Goal: Task Accomplishment & Management: Use online tool/utility

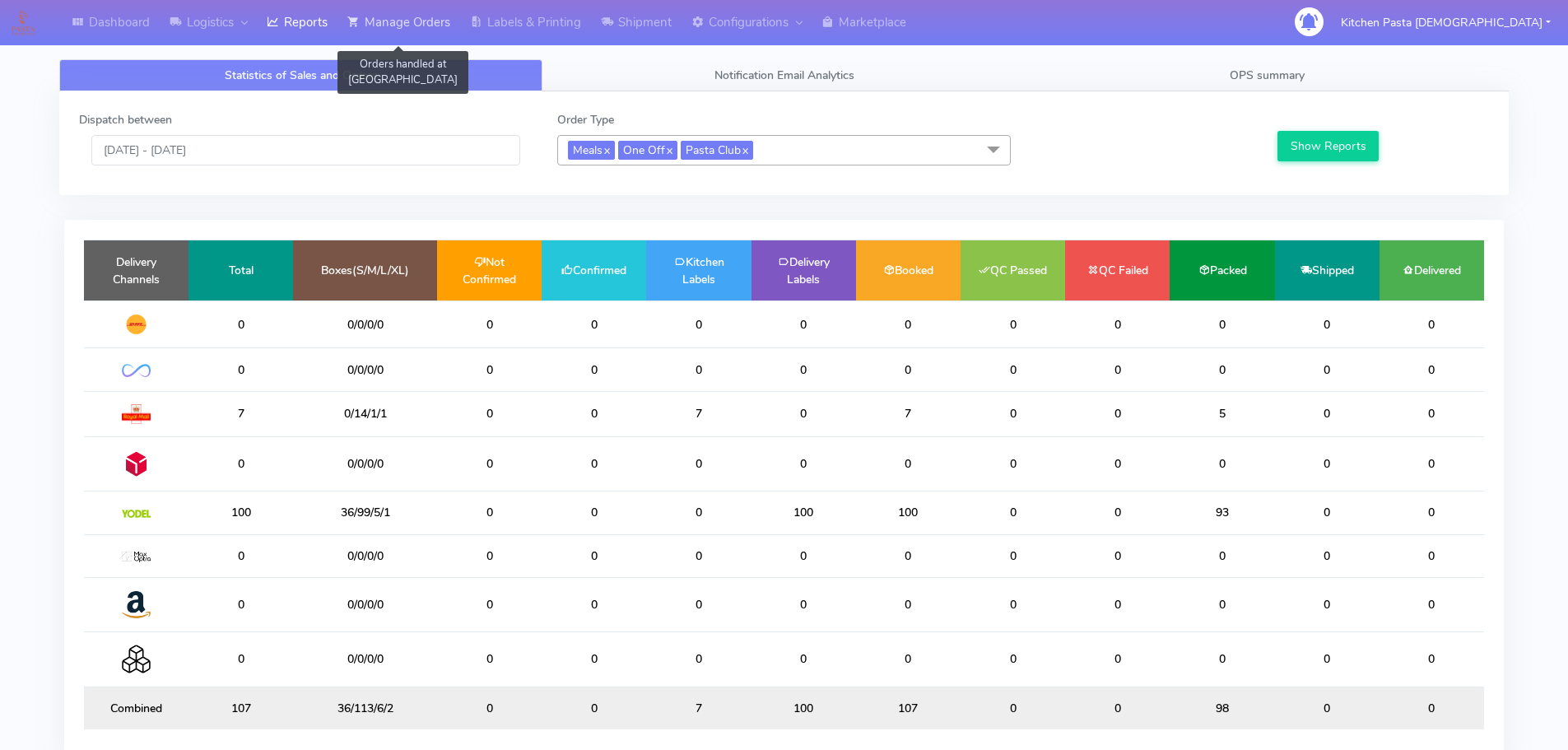
click at [413, 14] on link "Manage Orders" at bounding box center [399, 23] width 123 height 45
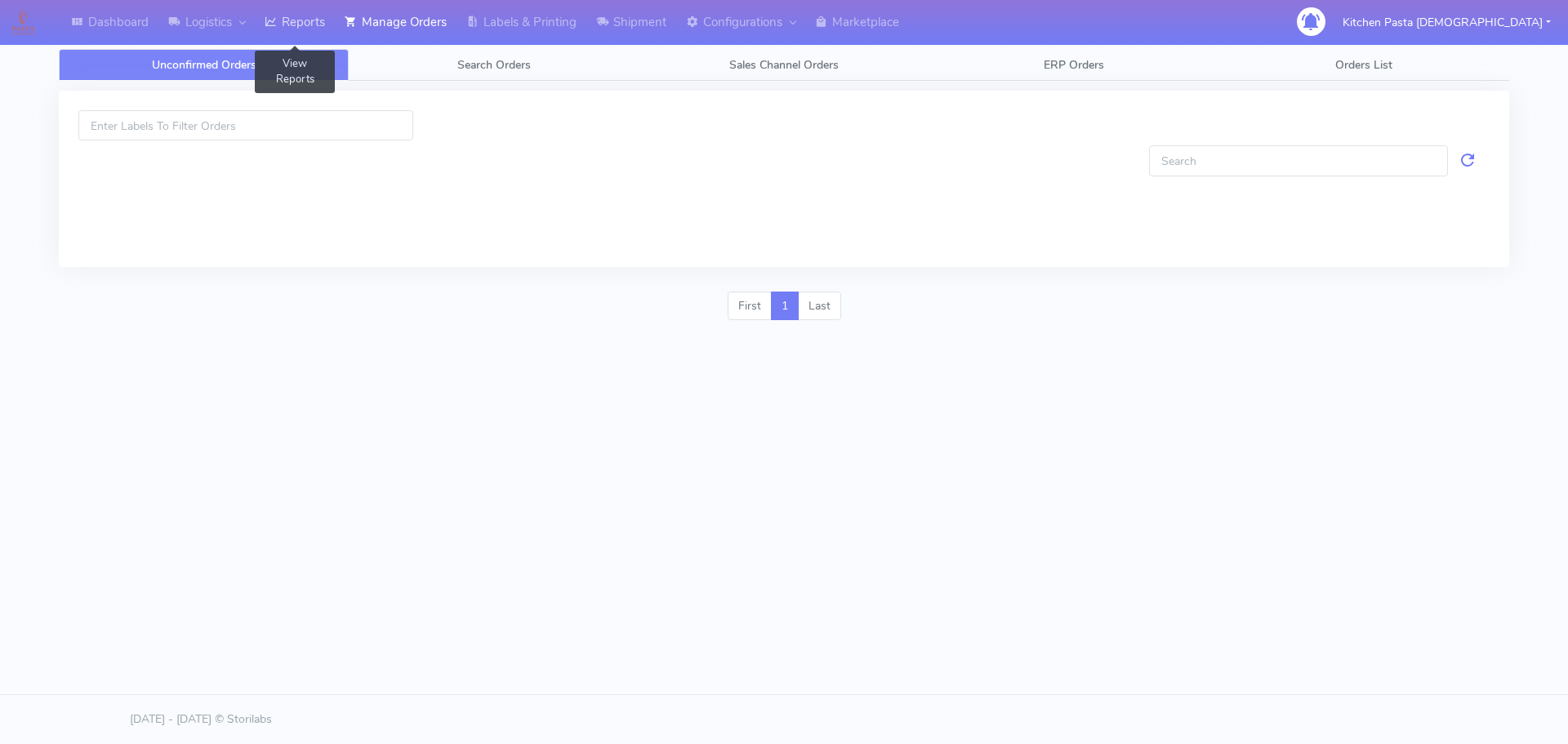
click at [288, 13] on link "Reports" at bounding box center [294, 22] width 80 height 45
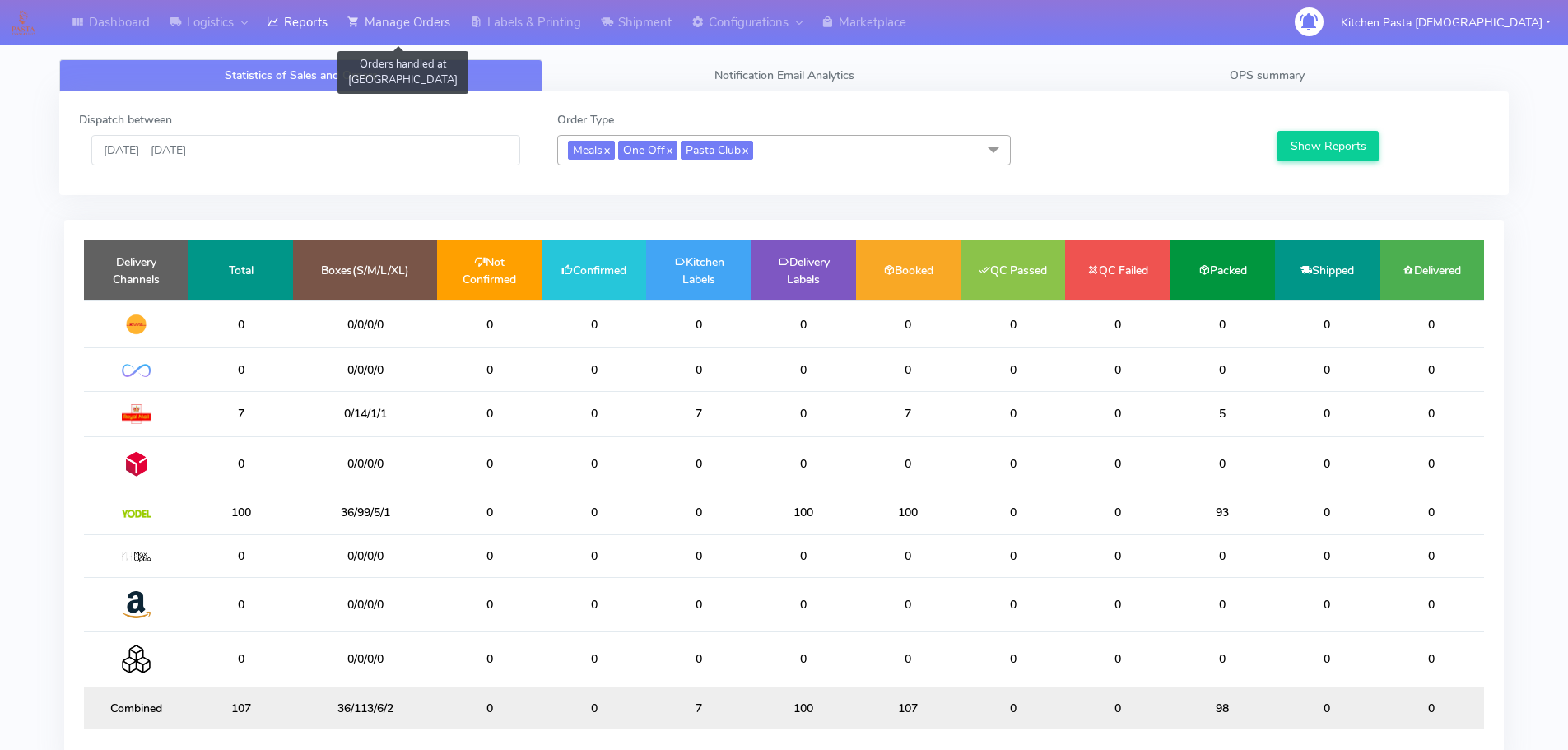
click at [431, 23] on link "Manage Orders" at bounding box center [399, 23] width 123 height 45
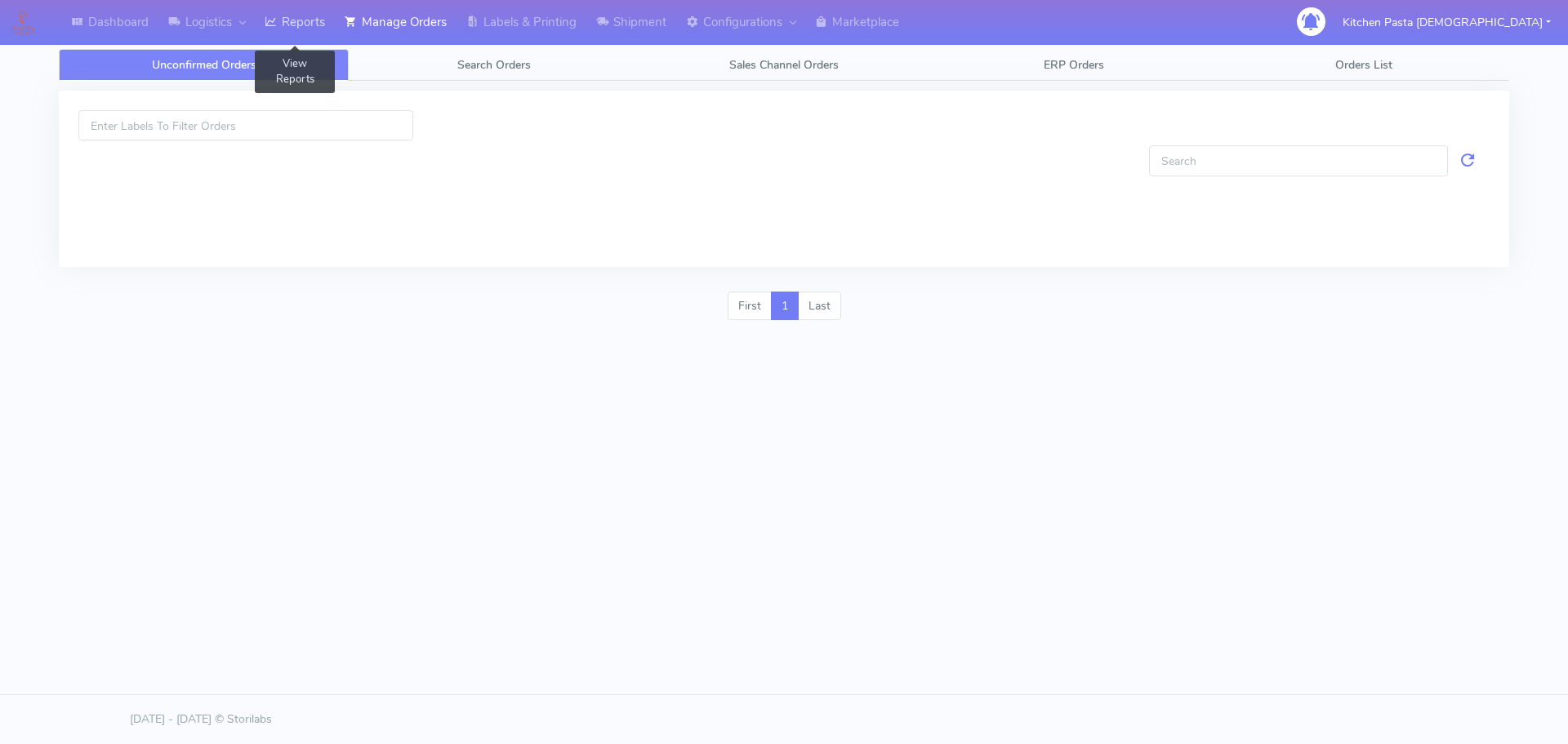
click at [302, 17] on link "Reports" at bounding box center [294, 22] width 80 height 45
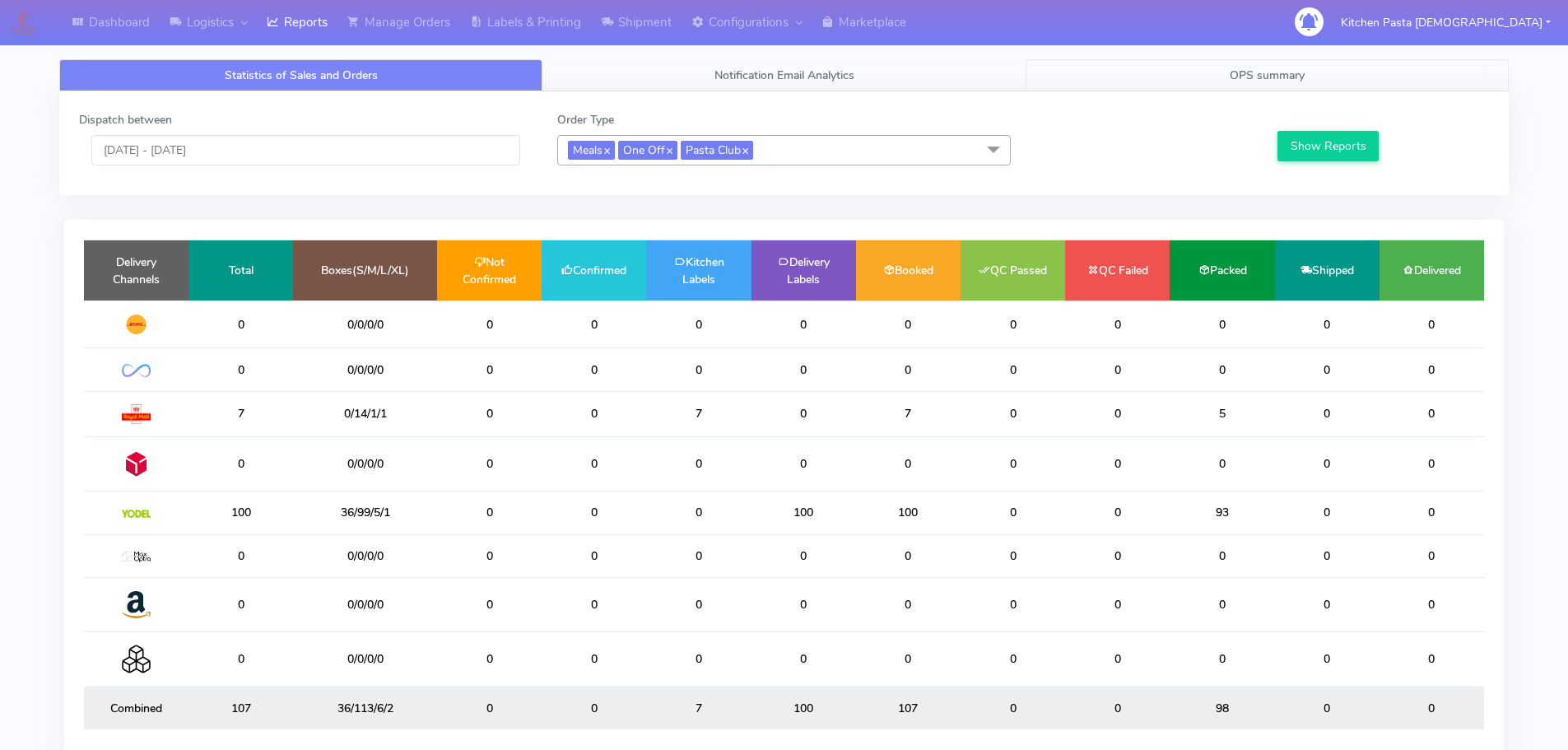
click at [1242, 70] on span "OPS summary" at bounding box center [1267, 75] width 75 height 15
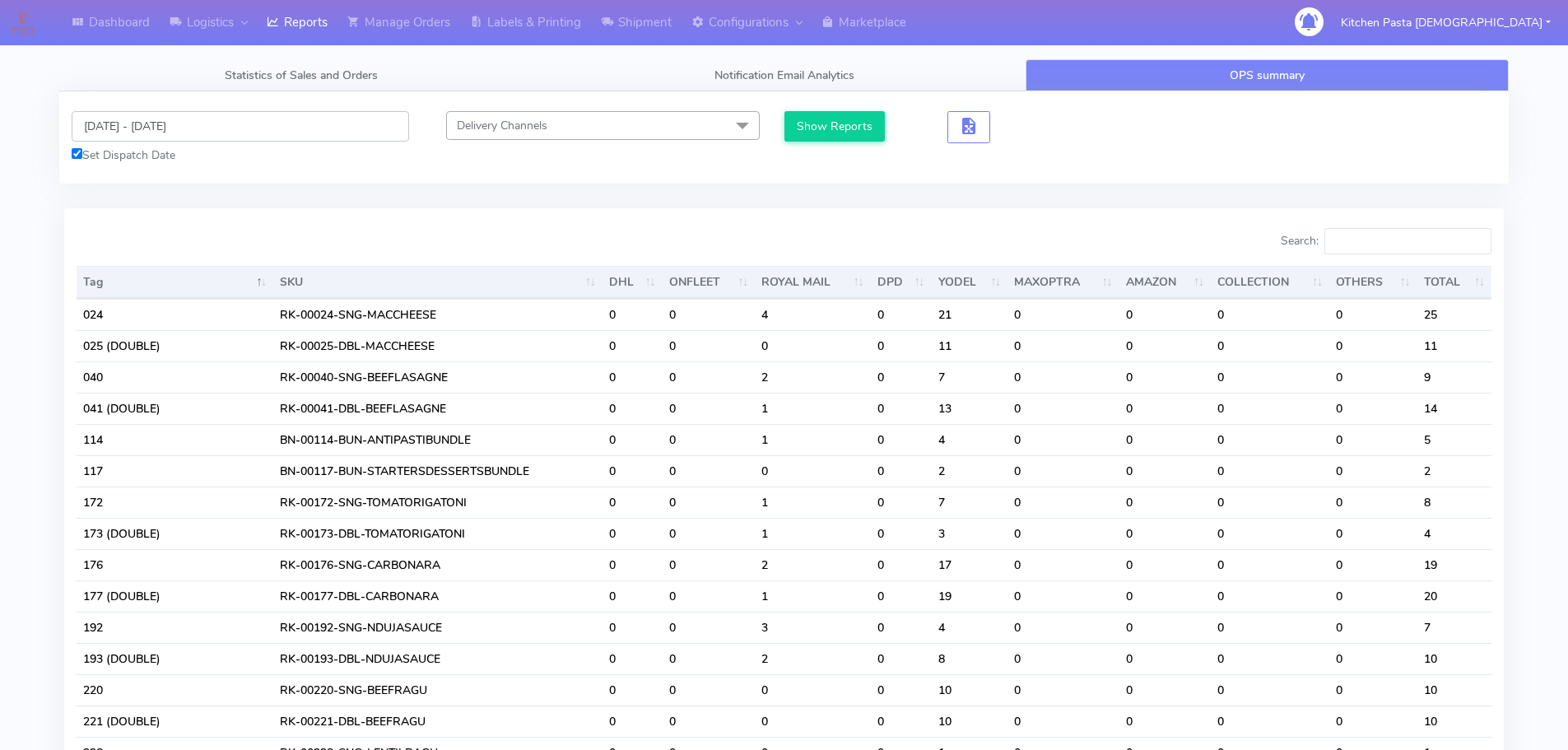
click at [209, 117] on input "[DATE] - [DATE]" at bounding box center [240, 127] width 338 height 31
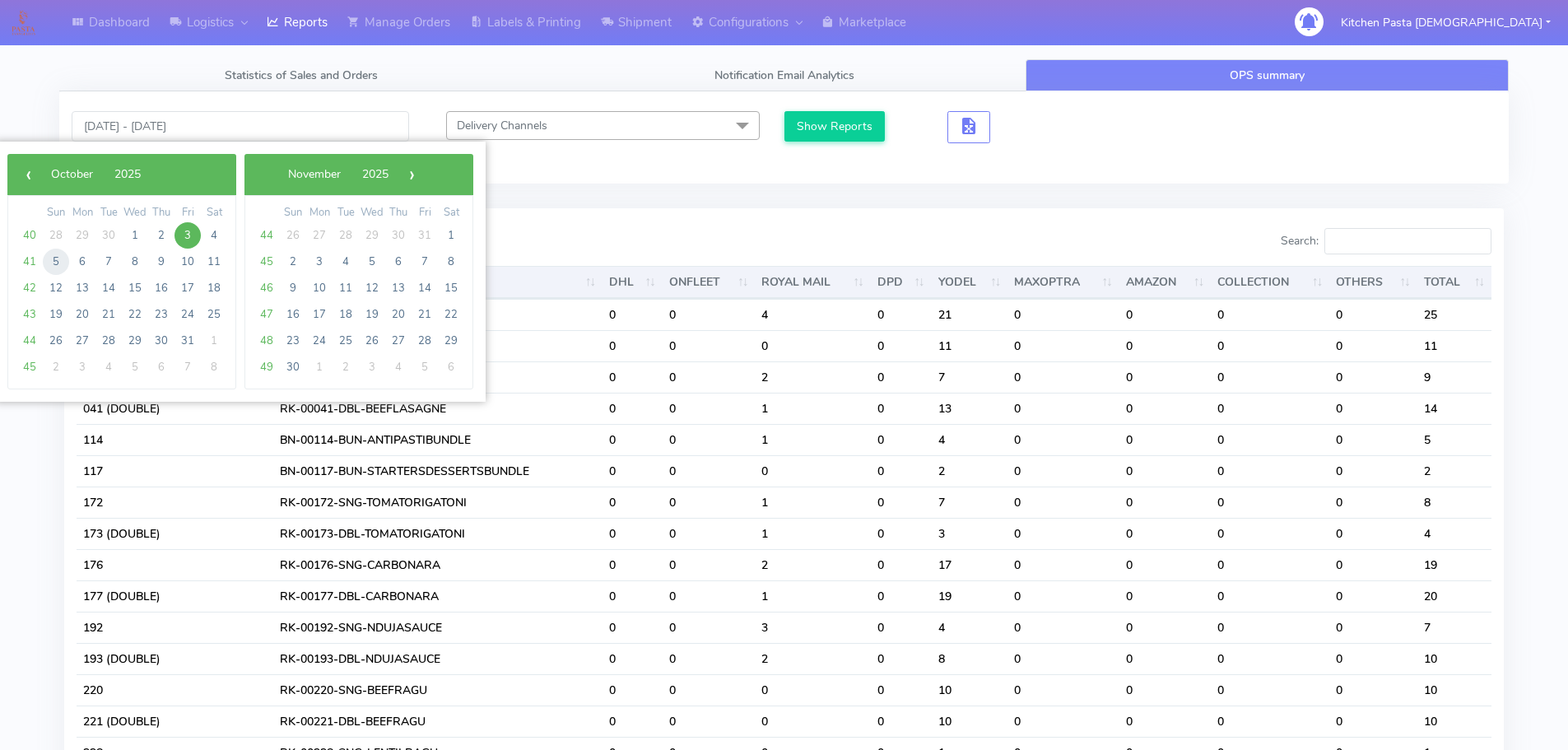
click at [61, 263] on span "5" at bounding box center [55, 261] width 26 height 26
type input "[DATE] - [DATE]"
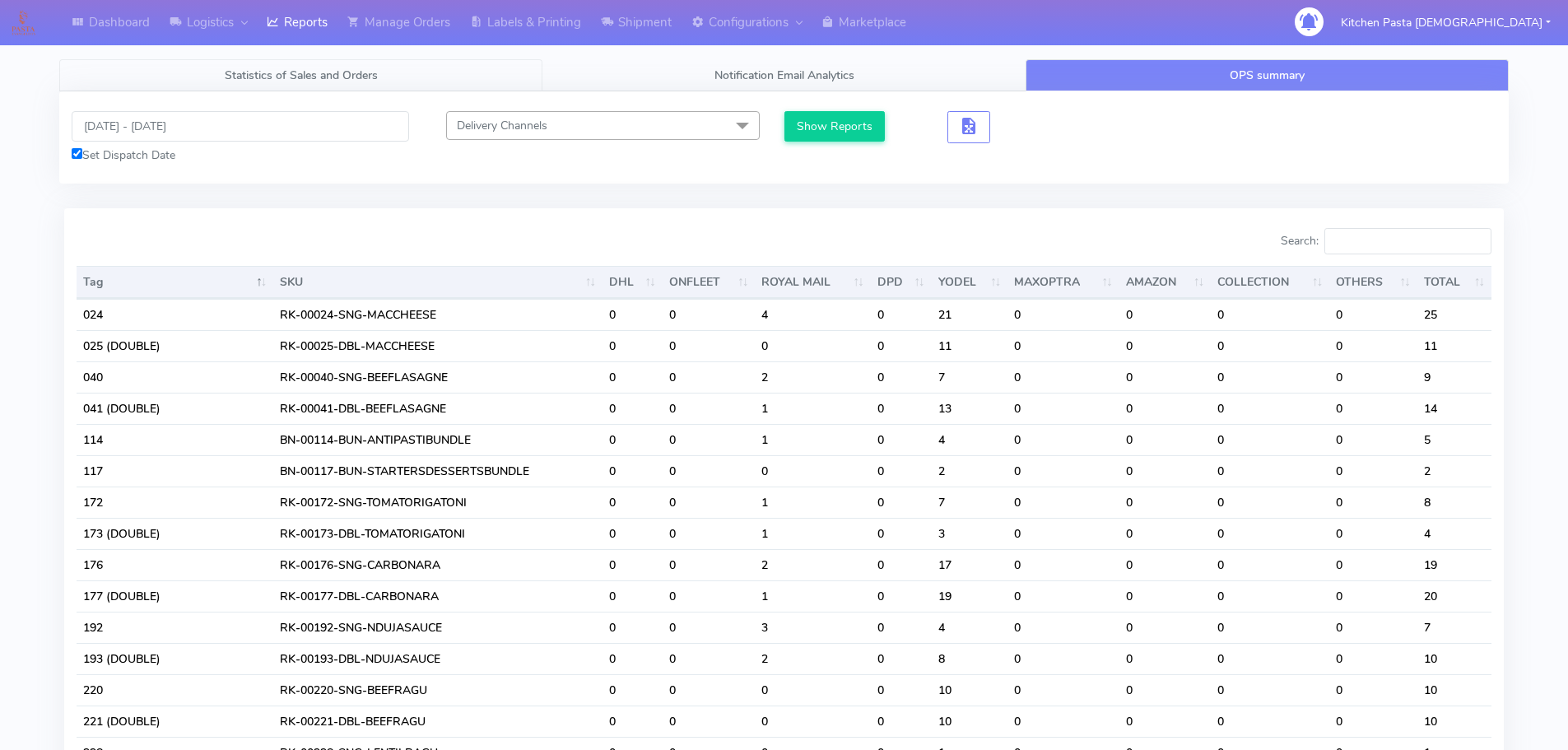
click at [338, 79] on span "Statistics of Sales and Orders" at bounding box center [302, 75] width 154 height 15
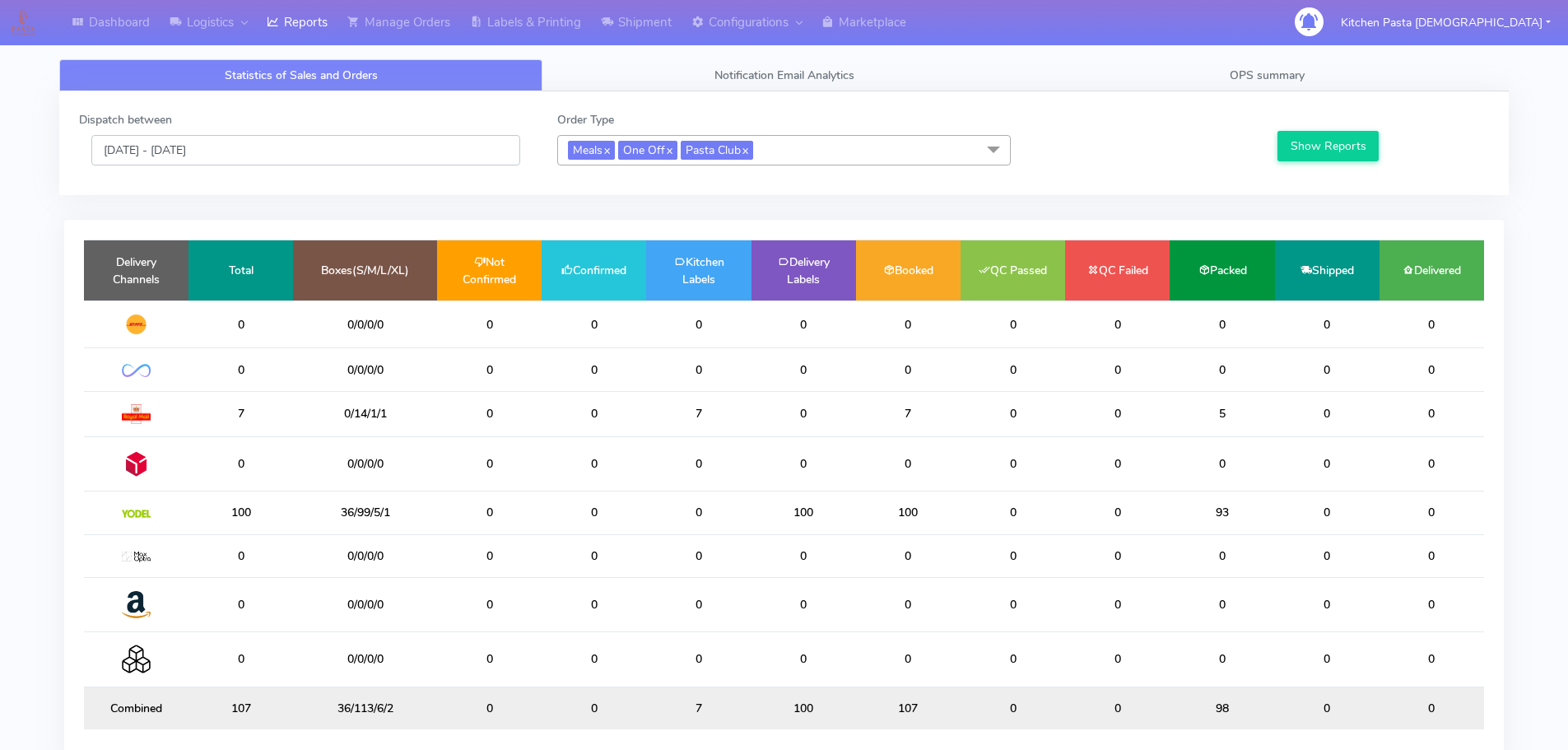
click at [145, 153] on input "[DATE] - [DATE]" at bounding box center [305, 150] width 429 height 31
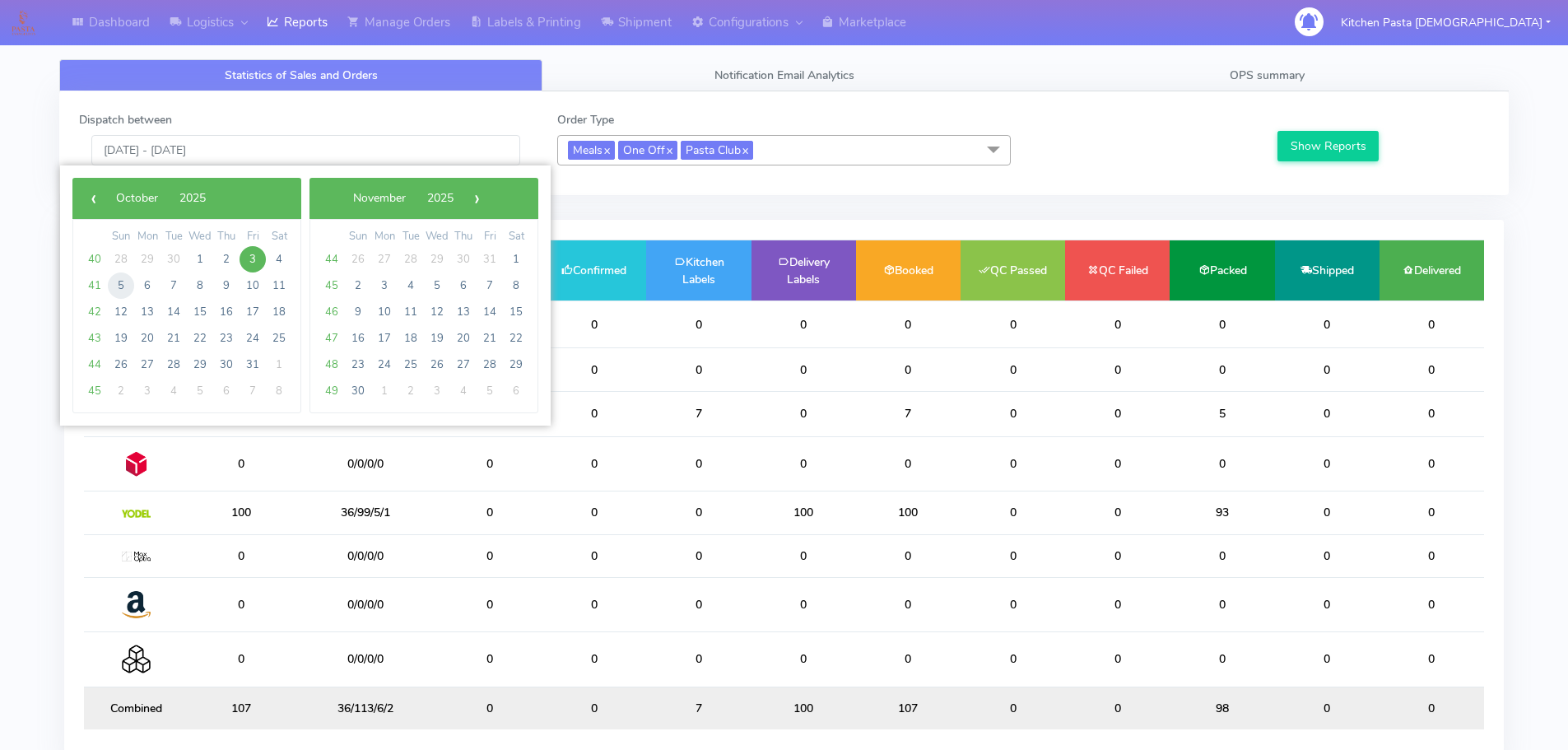
click at [117, 279] on span "5" at bounding box center [120, 286] width 26 height 26
type input "[DATE] - [DATE]"
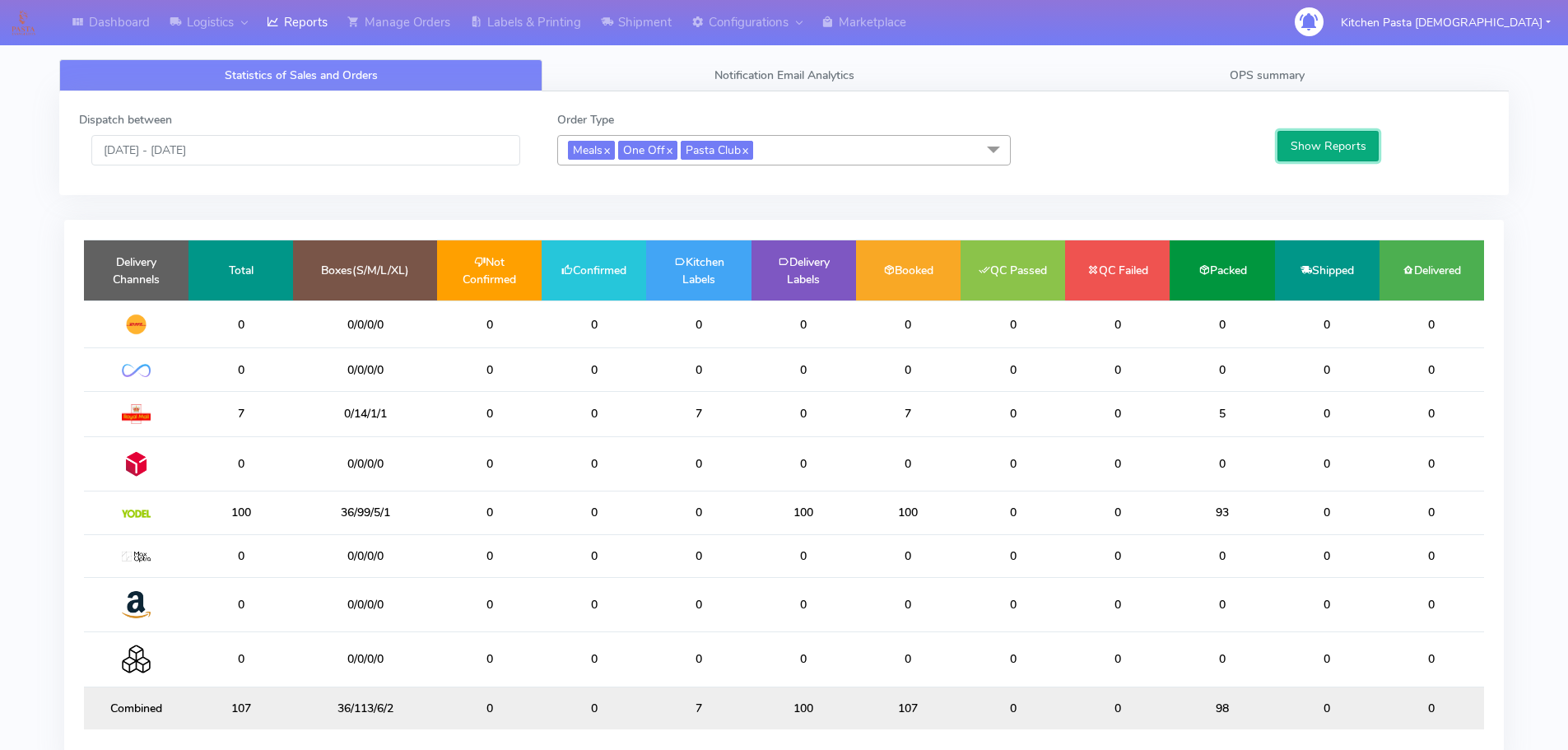
click at [1305, 139] on button "Show Reports" at bounding box center [1328, 146] width 101 height 31
click at [1304, 153] on button "Show Reports" at bounding box center [1328, 146] width 101 height 31
click at [1304, 155] on button "Show Reports" at bounding box center [1328, 146] width 101 height 31
click at [464, 524] on td "0" at bounding box center [490, 512] width 105 height 42
click at [1308, 76] on link "OPS summary" at bounding box center [1267, 76] width 483 height 33
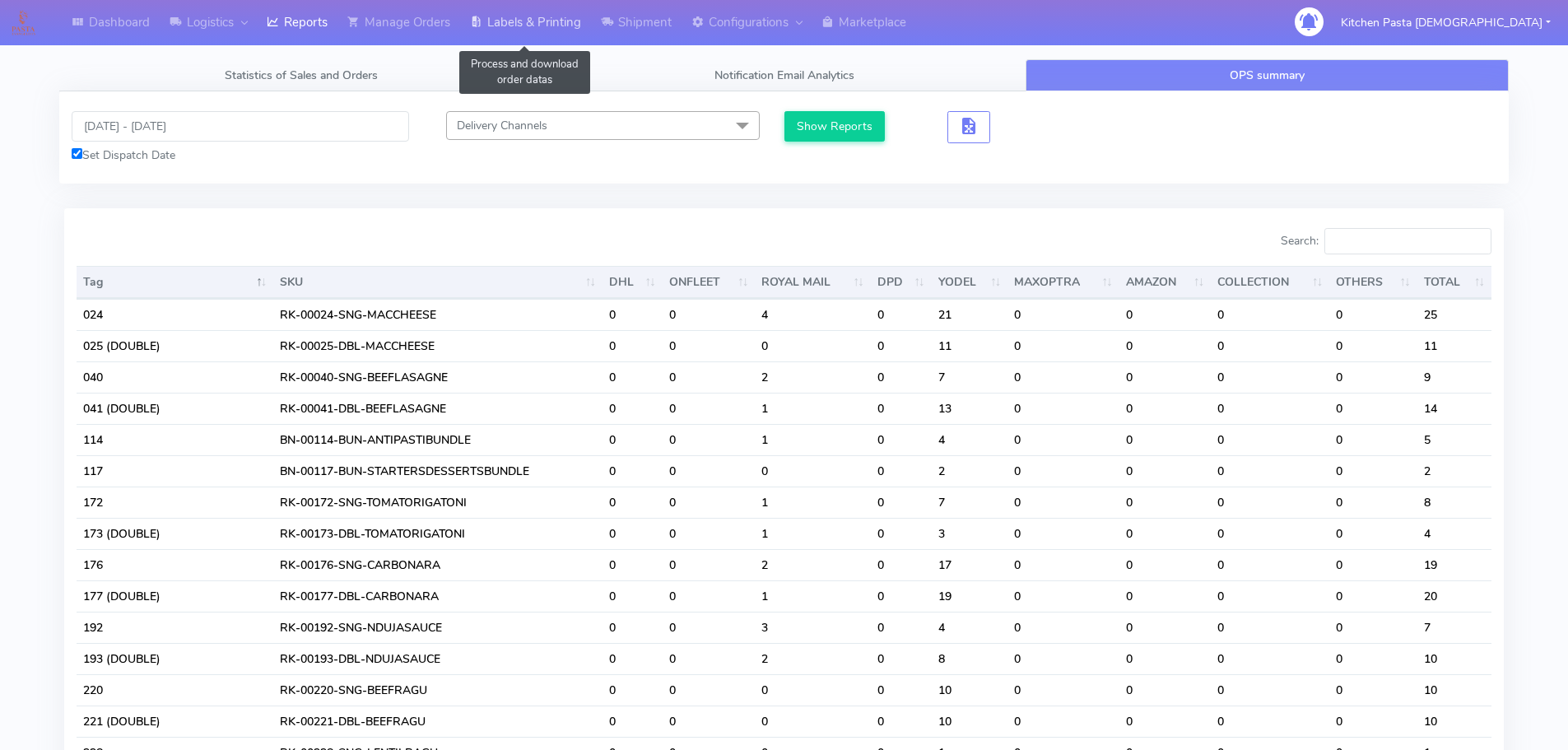
click at [564, 16] on link "Labels & Printing" at bounding box center [525, 23] width 131 height 45
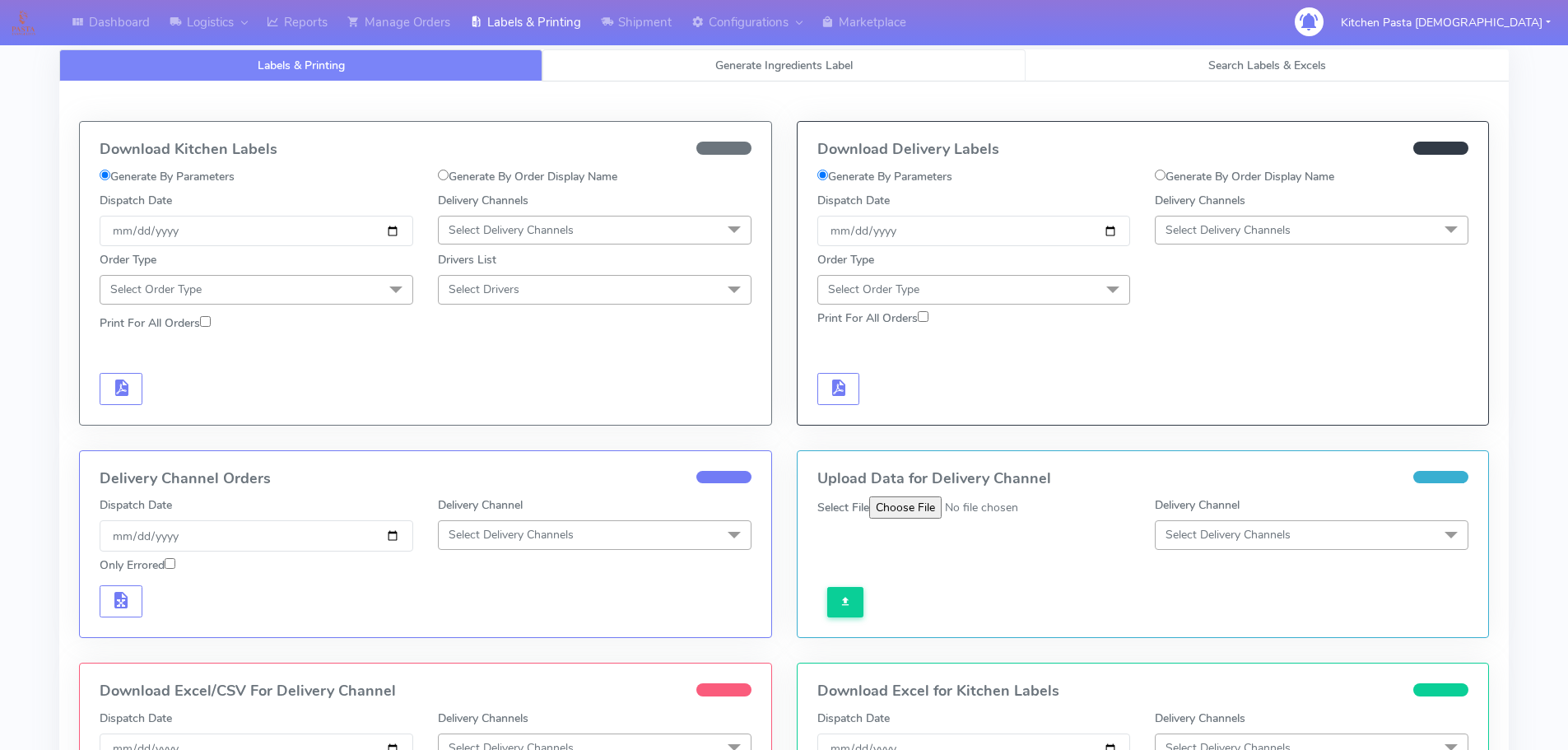
click at [594, 61] on link "Generate Ingredients Label" at bounding box center [784, 66] width 483 height 33
select select
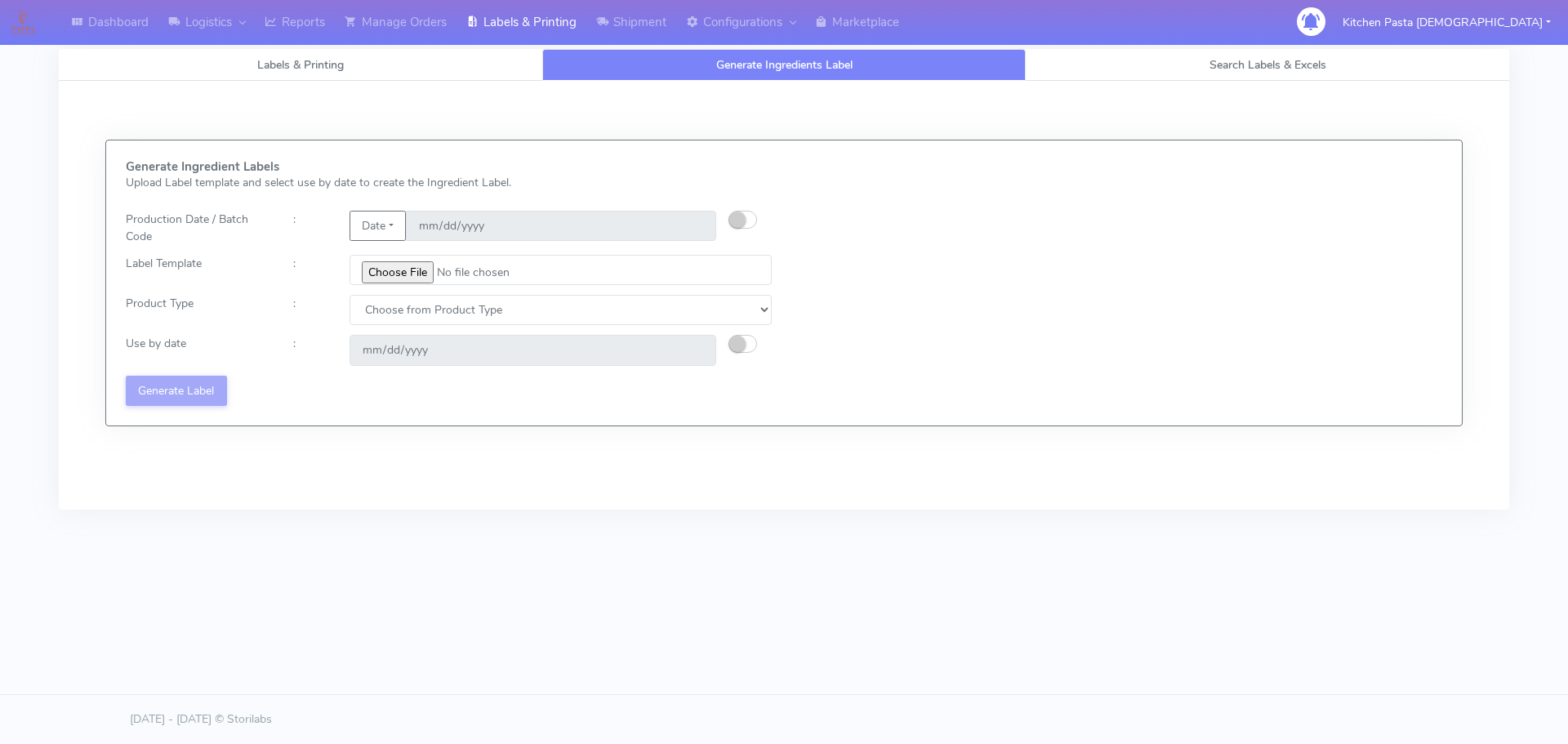
click at [737, 212] on small "button" at bounding box center [737, 220] width 16 height 16
click at [696, 222] on input "[DATE]" at bounding box center [561, 226] width 310 height 30
type input "[DATE]"
click at [422, 268] on input "file" at bounding box center [560, 270] width 422 height 30
type input "C:\fakepath\Pasta [DEMOGRAPHIC_DATA] Lobster crab and prawn ravioli dinner kit …"
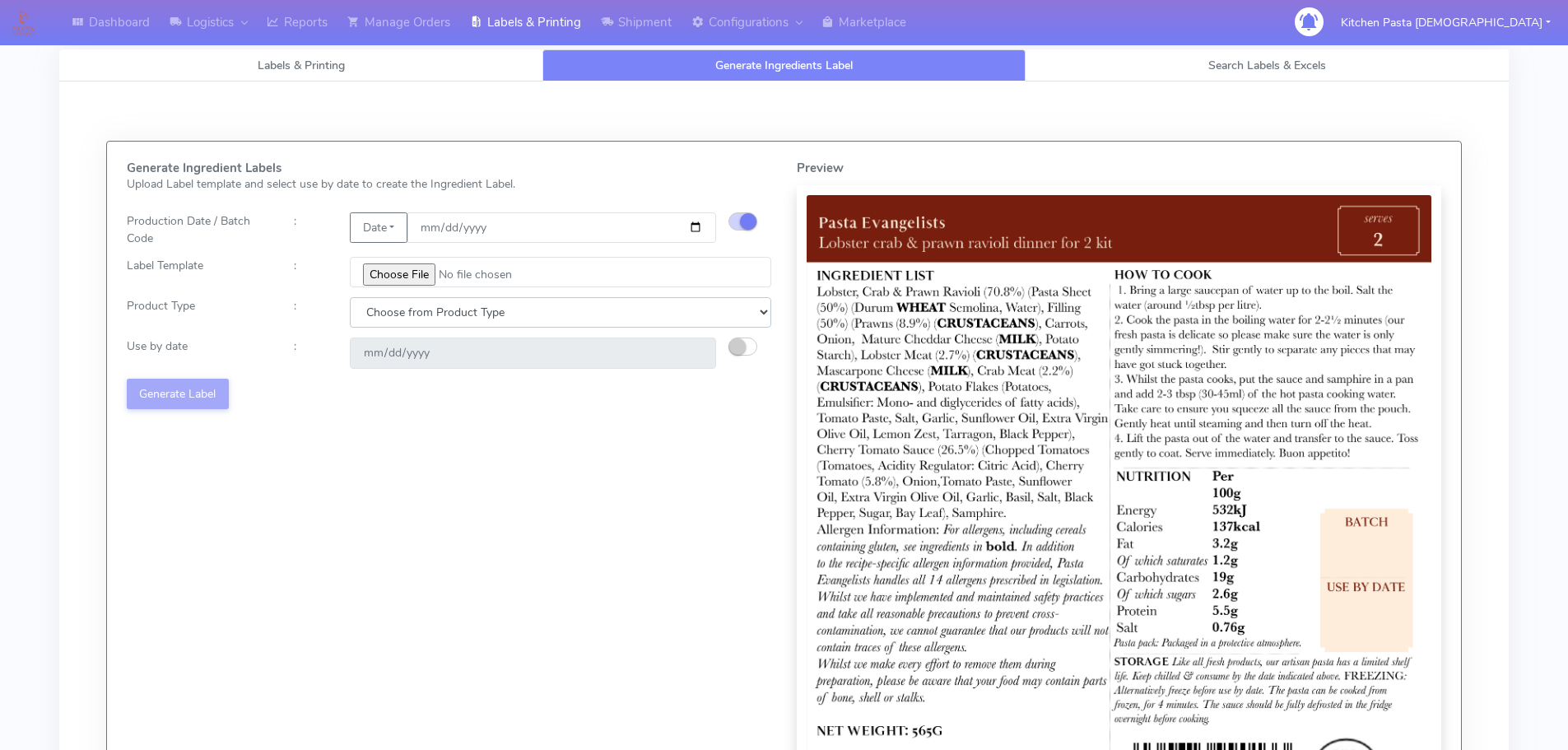
click at [427, 326] on select "Choose from Product Type ECOM ERETAIL CIRCULAR CIRC_DESERTS LASAGNE" at bounding box center [560, 313] width 422 height 31
select select "1"
click at [350, 297] on select "Choose from Product Type ECOM ERETAIL CIRCULAR CIRC_DESERTS LASAGNE" at bounding box center [560, 313] width 422 height 31
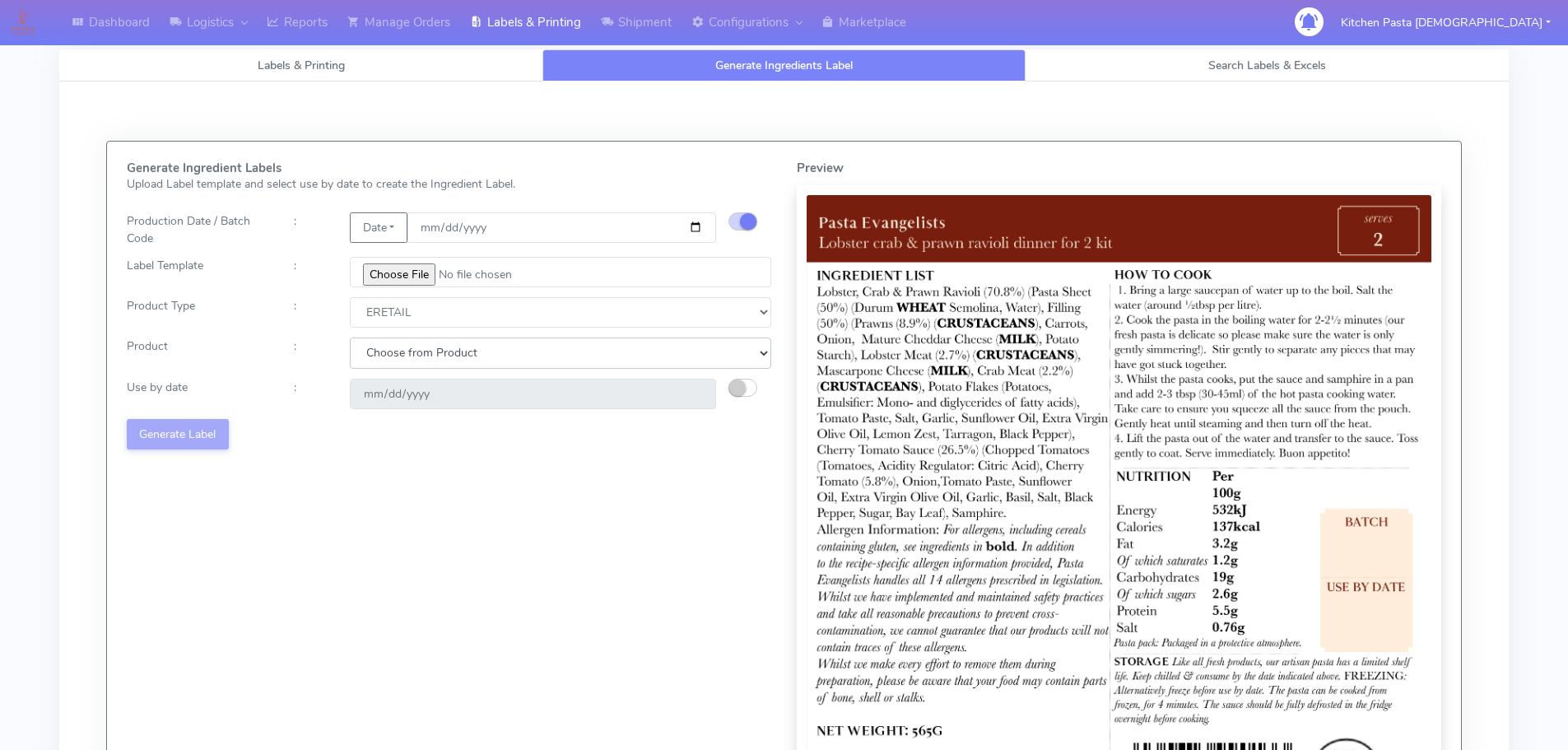
click at [415, 358] on select "Choose from Product PLAIN PASTA FILLED PASTA BUTTER (INTERNAL PRODUCTION) BUTTE…" at bounding box center [560, 353] width 422 height 31
select select "0"
click at [350, 338] on select "Choose from Product PLAIN PASTA FILLED PASTA BUTTER (INTERNAL PRODUCTION) BUTTE…" at bounding box center [560, 353] width 422 height 31
click at [741, 395] on small "button" at bounding box center [737, 388] width 16 height 16
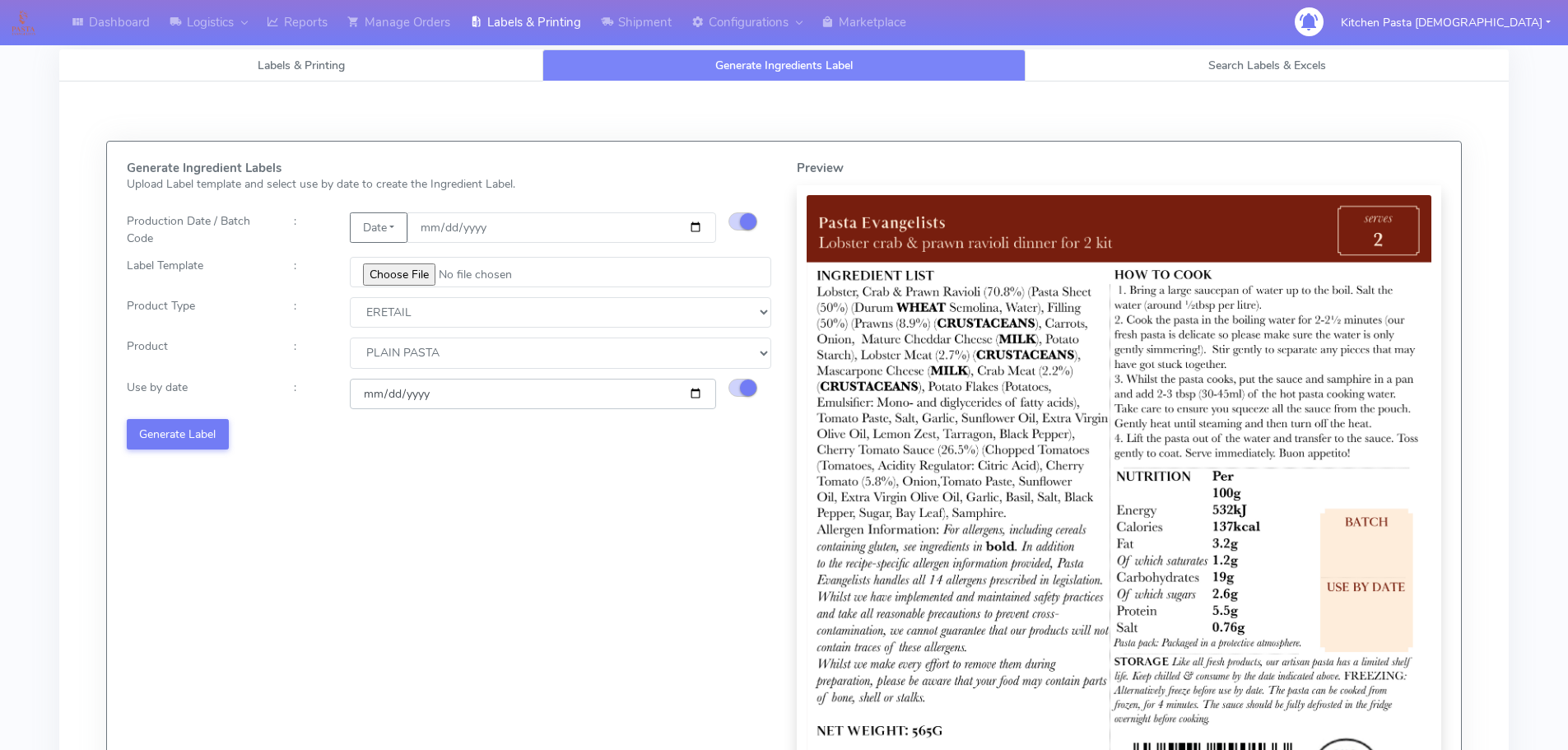
click at [696, 398] on input "[DATE]" at bounding box center [533, 394] width 367 height 31
type input "[DATE]"
click at [201, 432] on button "Generate Label" at bounding box center [177, 435] width 102 height 31
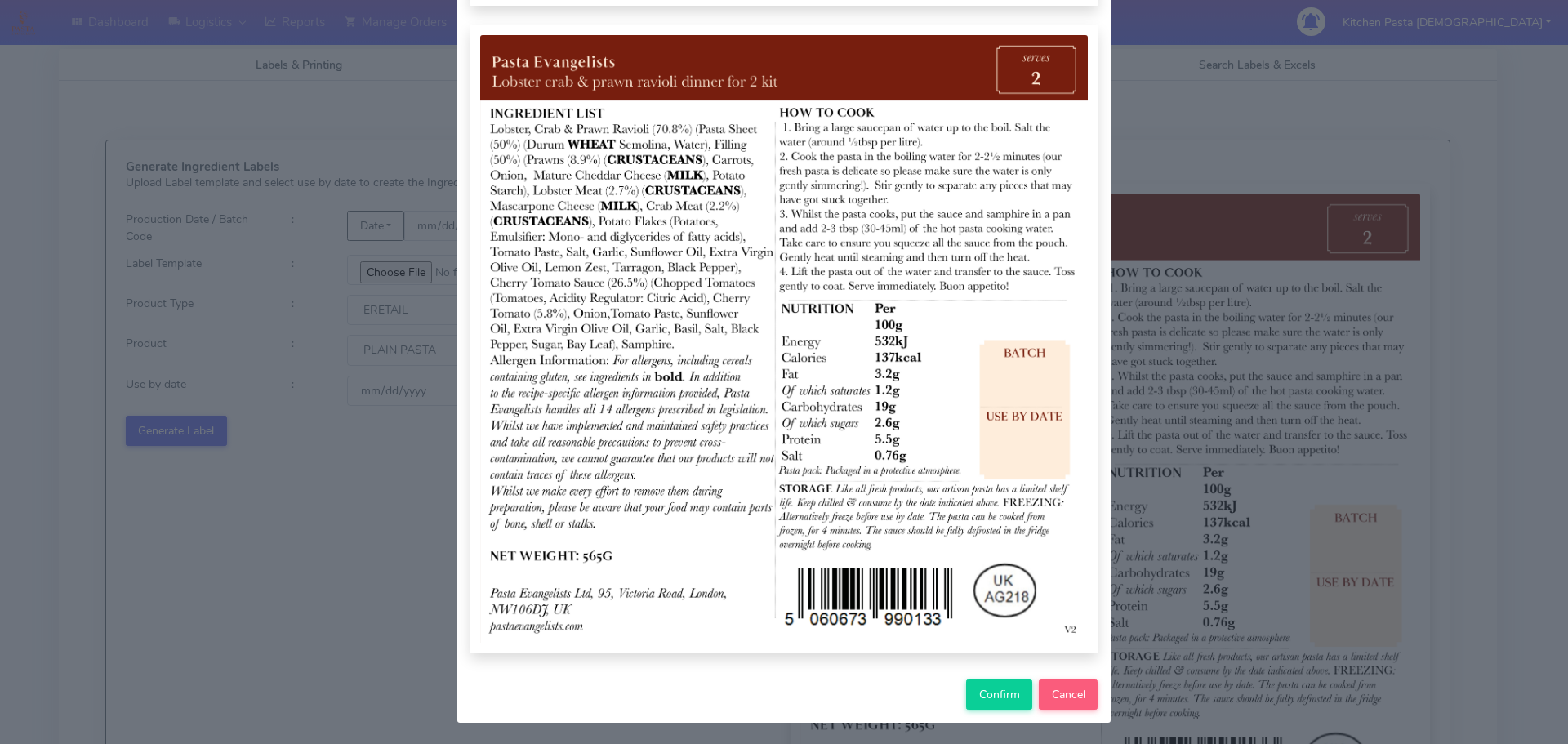
scroll to position [169, 0]
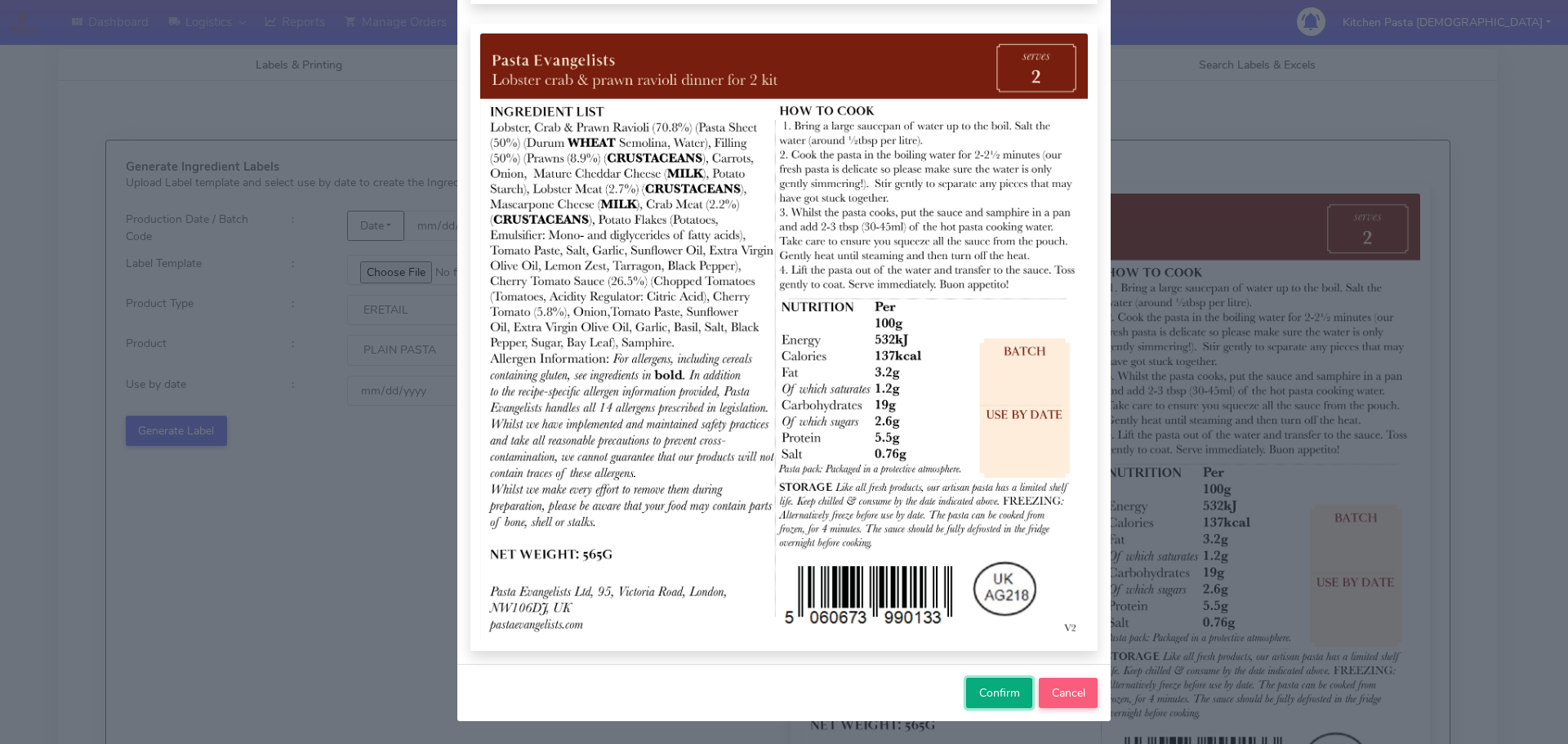
click at [984, 689] on span "Confirm" at bounding box center [1000, 693] width 41 height 15
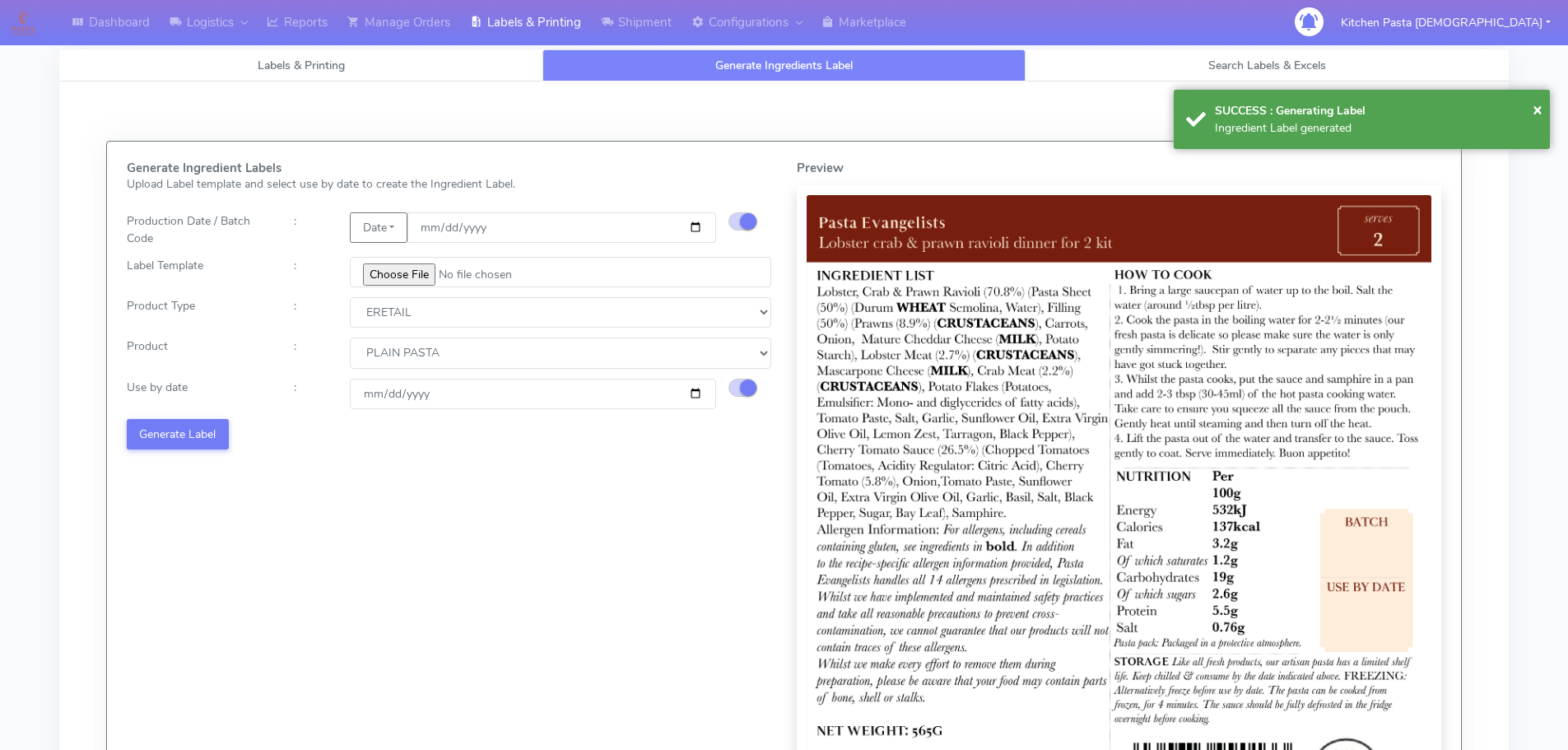
select select
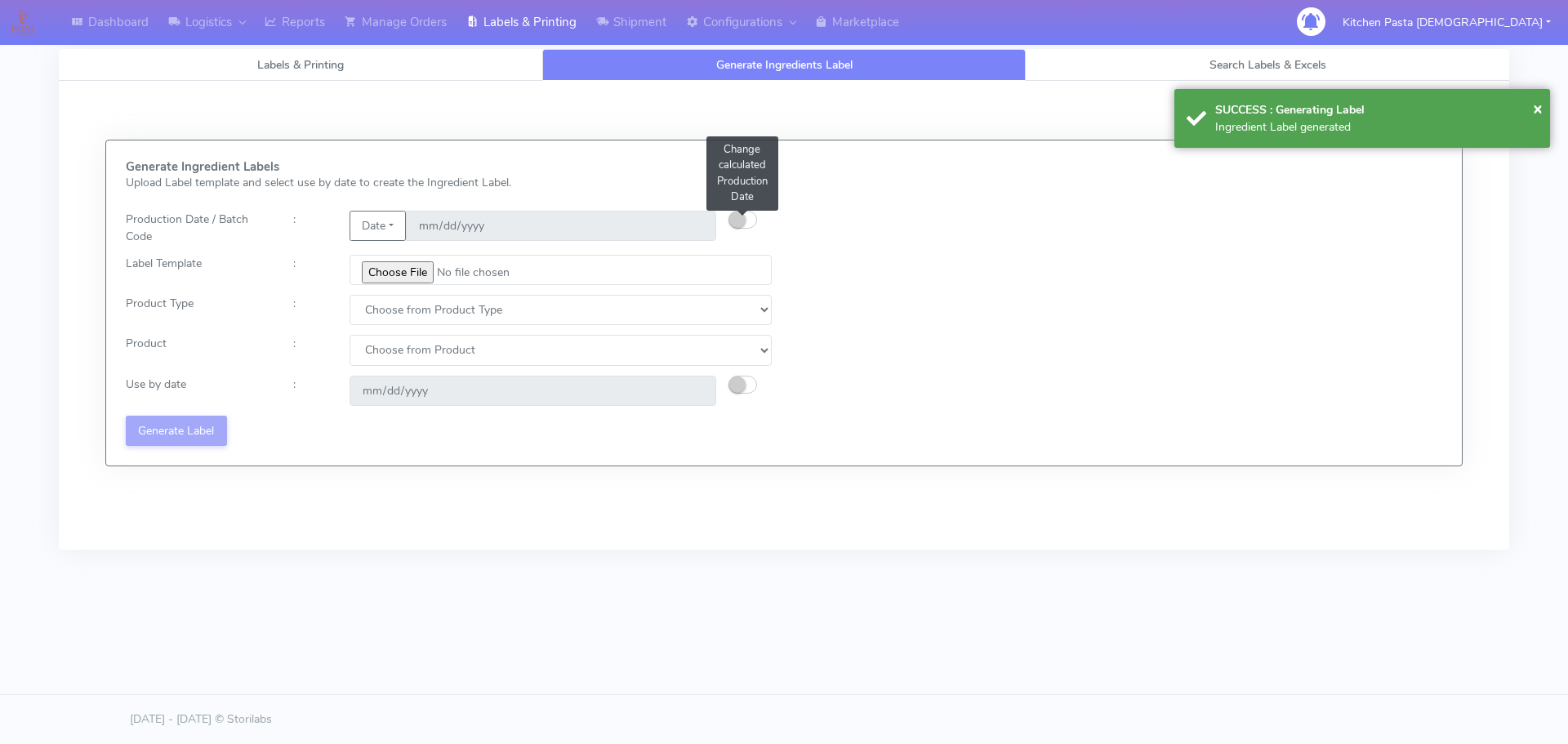
drag, startPoint x: 745, startPoint y: 224, endPoint x: 839, endPoint y: 85, distance: 167.8
click at [745, 224] on button "button" at bounding box center [743, 220] width 29 height 18
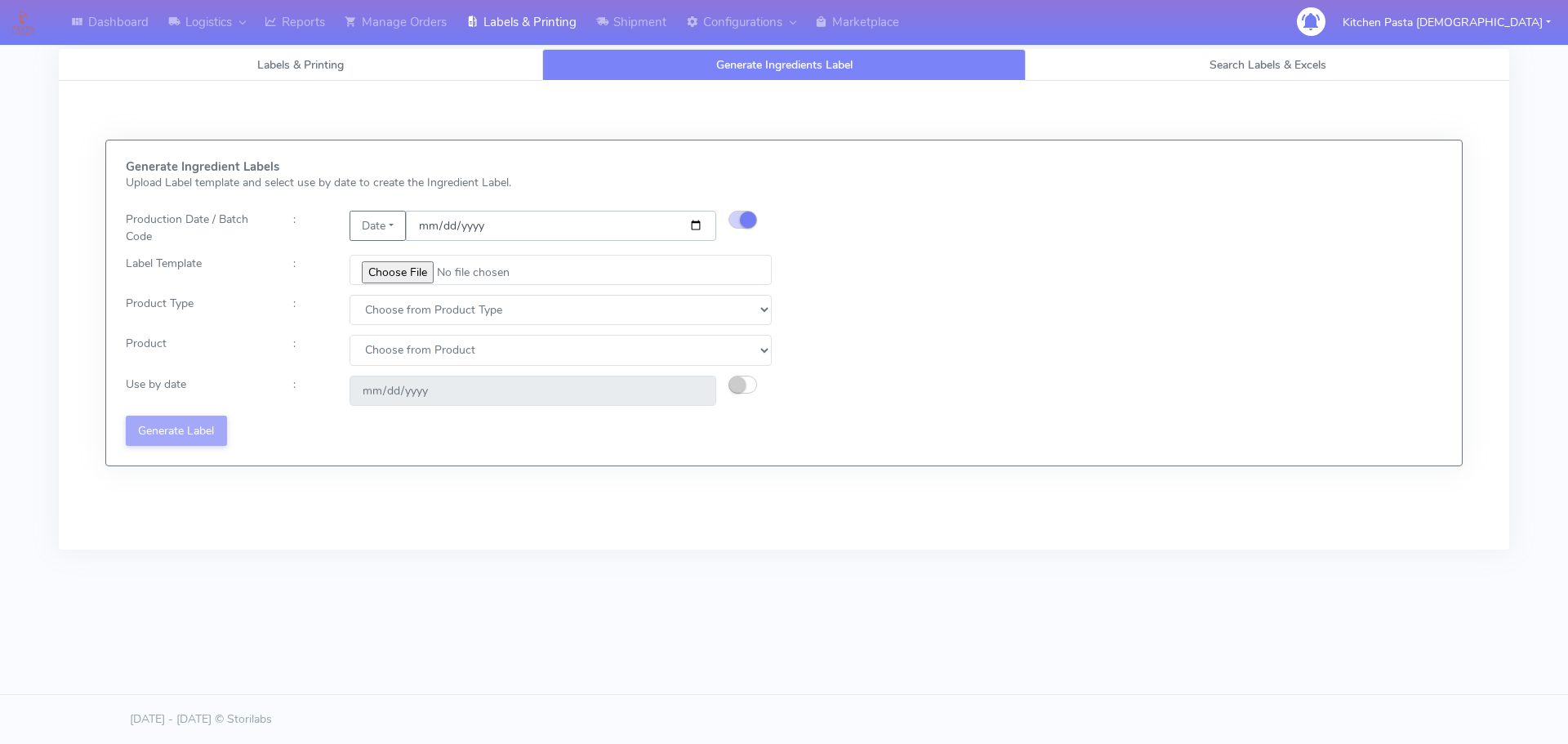
click at [691, 223] on input "date" at bounding box center [561, 226] width 310 height 30
type input "[DATE]"
click at [386, 272] on input "file" at bounding box center [560, 270] width 422 height 30
type input "C:\fakepath\Pasta [DEMOGRAPHIC_DATA] spicy 'nduja mafaldine kit for 2 v5.jpg"
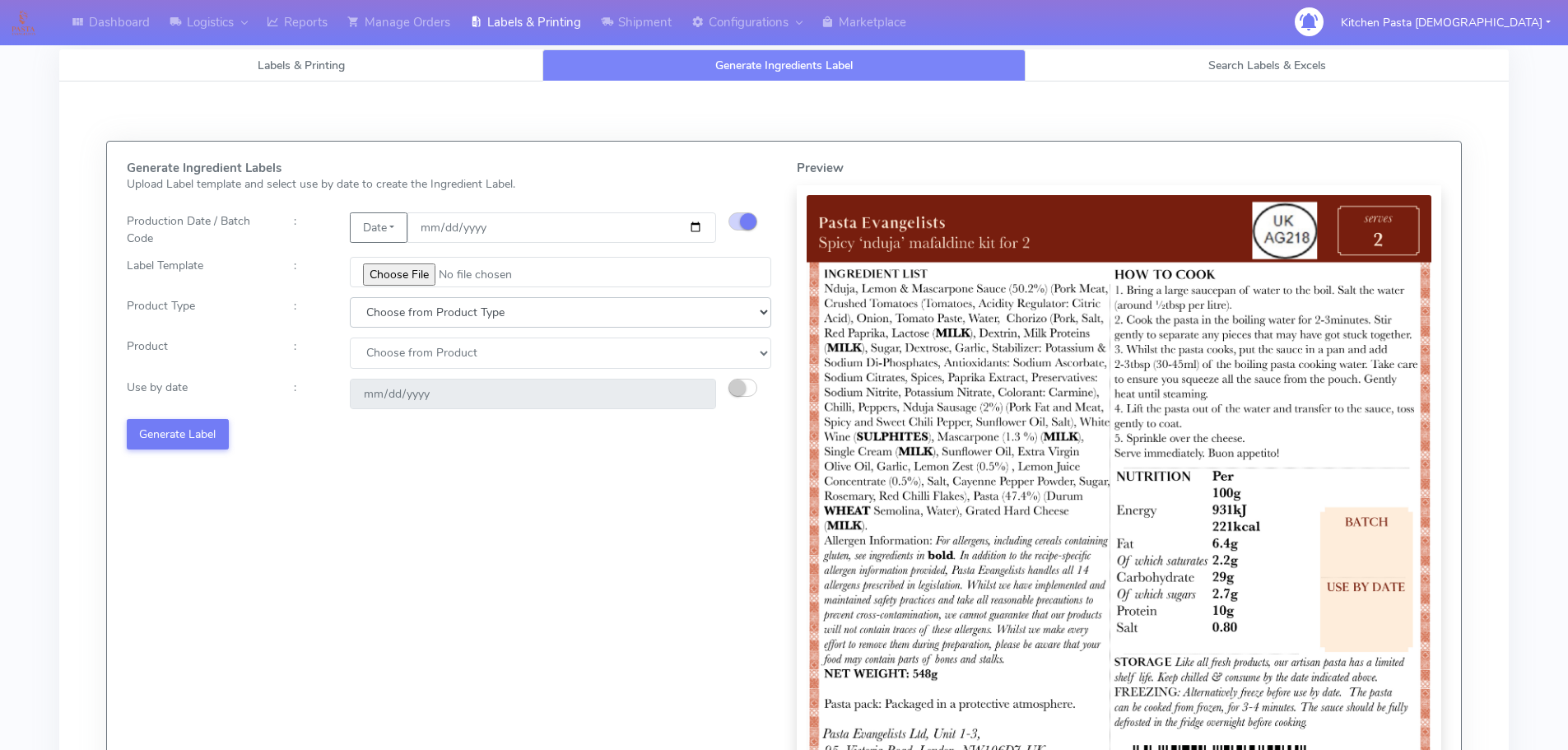
click at [400, 314] on select "Choose from Product Type ECOM ERETAIL CIRCULAR CIRC_DESERTS LASAGNE" at bounding box center [560, 313] width 422 height 31
select select "1"
click at [350, 297] on select "Choose from Product Type ECOM ERETAIL CIRCULAR CIRC_DESERTS LASAGNE" at bounding box center [560, 313] width 422 height 31
click at [425, 361] on select "Choose from Product PLAIN PASTA FILLED PASTA BUTTER (INTERNAL PRODUCTION) BUTTE…" at bounding box center [560, 353] width 422 height 31
select select "0"
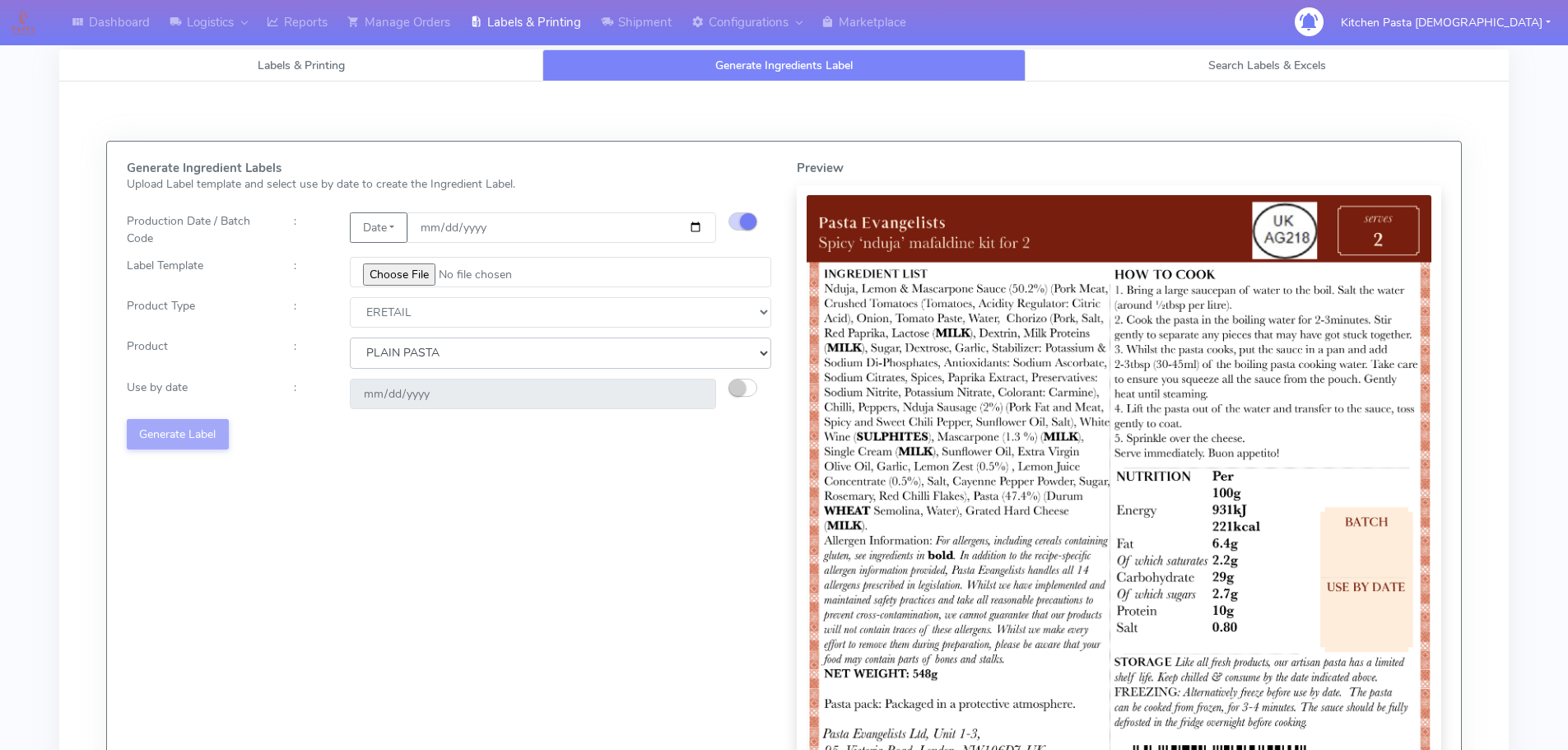
click at [350, 338] on select "Choose from Product PLAIN PASTA FILLED PASTA BUTTER (INTERNAL PRODUCTION) BUTTE…" at bounding box center [560, 353] width 422 height 31
click at [745, 392] on button "button" at bounding box center [743, 388] width 29 height 18
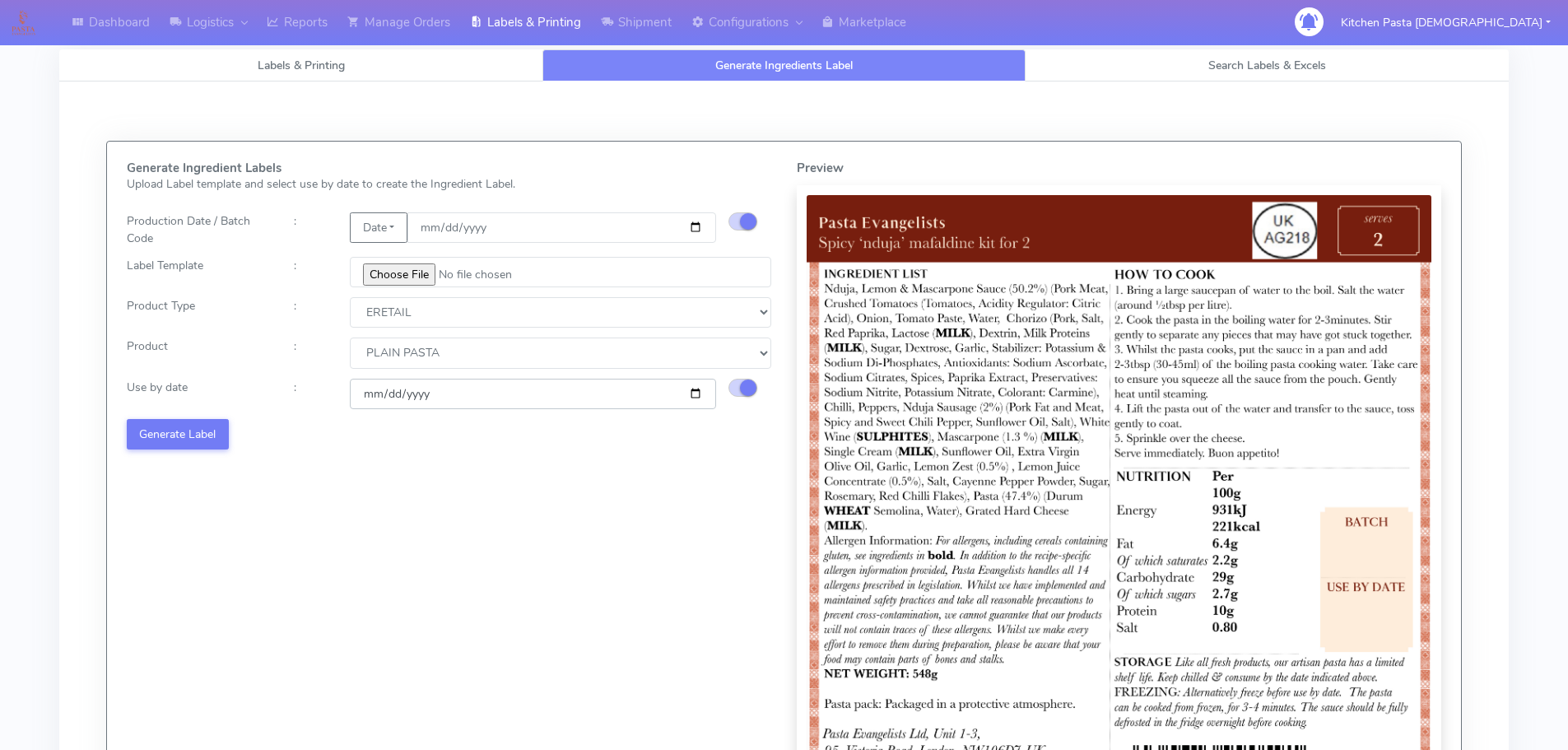
click at [696, 391] on input "[DATE]" at bounding box center [533, 394] width 367 height 31
type input "[DATE]"
click at [190, 430] on button "Generate Label" at bounding box center [177, 435] width 102 height 31
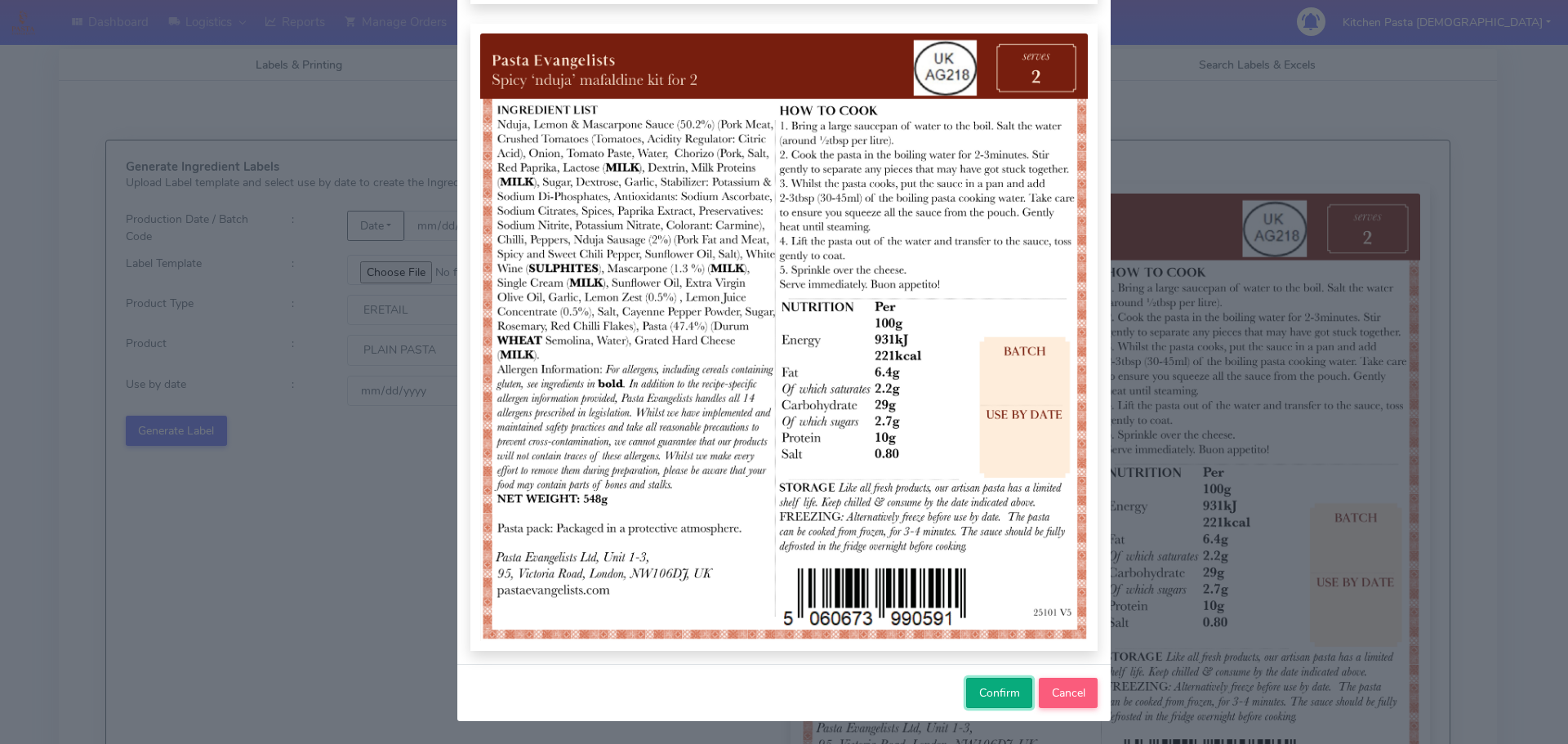
click at [966, 697] on button "Confirm" at bounding box center [999, 693] width 66 height 30
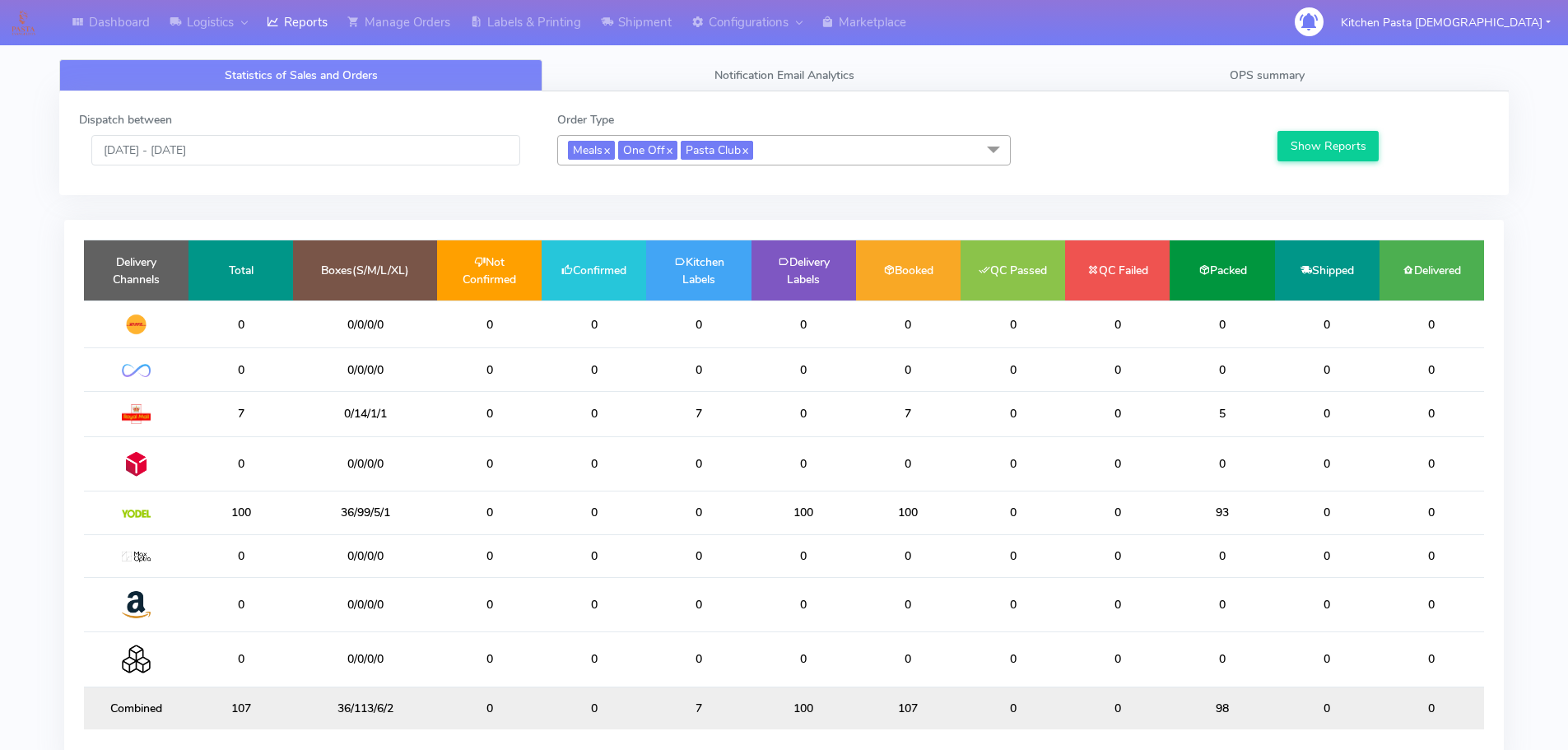
drag, startPoint x: 827, startPoint y: 149, endPoint x: 811, endPoint y: 158, distance: 18.4
click at [827, 149] on span "Meals x One Off x Pasta Club x" at bounding box center [784, 150] width 453 height 31
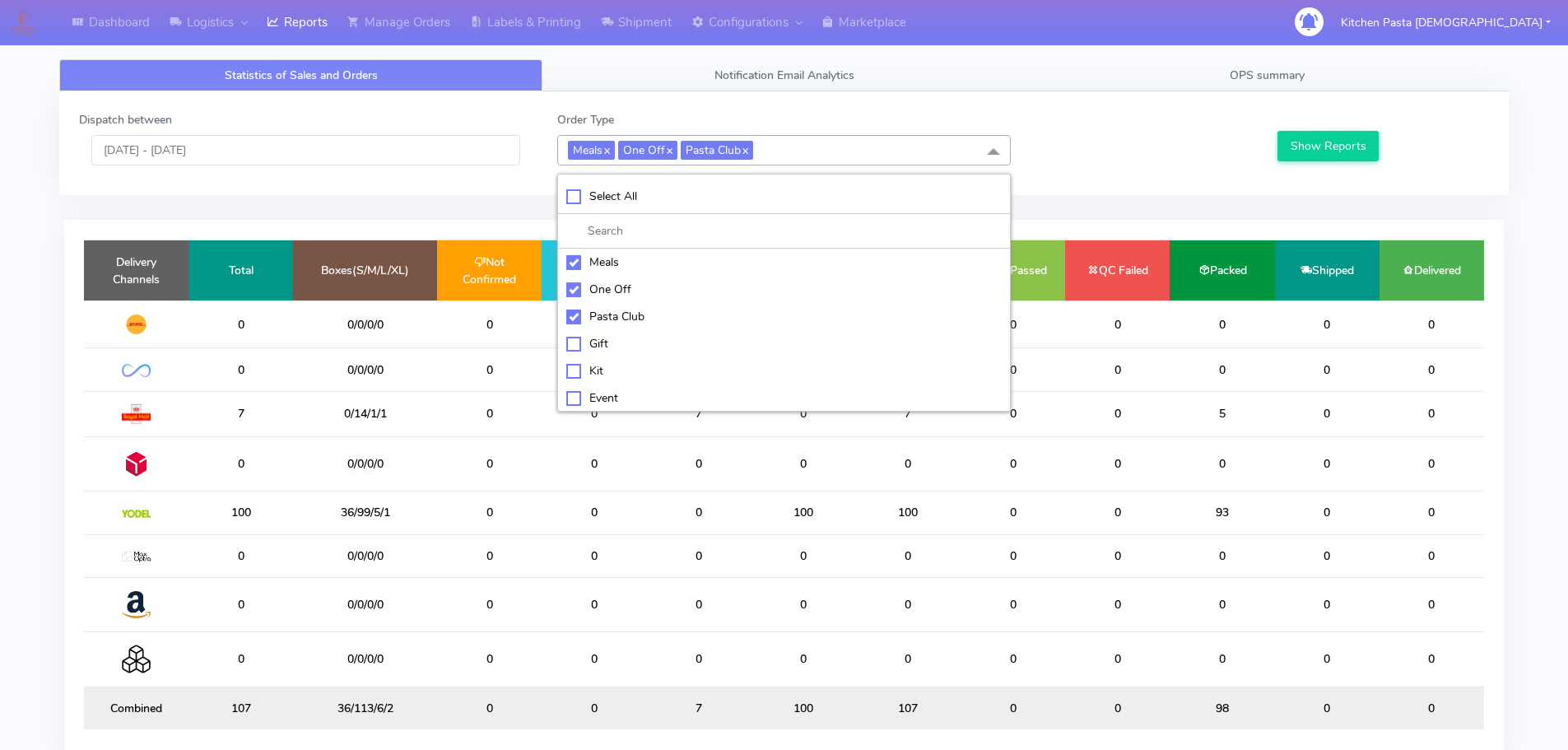
click at [653, 253] on li "Meals" at bounding box center [784, 262] width 452 height 27
checkbox input "false"
click at [630, 287] on div "One Off" at bounding box center [784, 289] width 435 height 17
checkbox input "false"
click at [630, 326] on li "Pasta Club" at bounding box center [784, 316] width 452 height 27
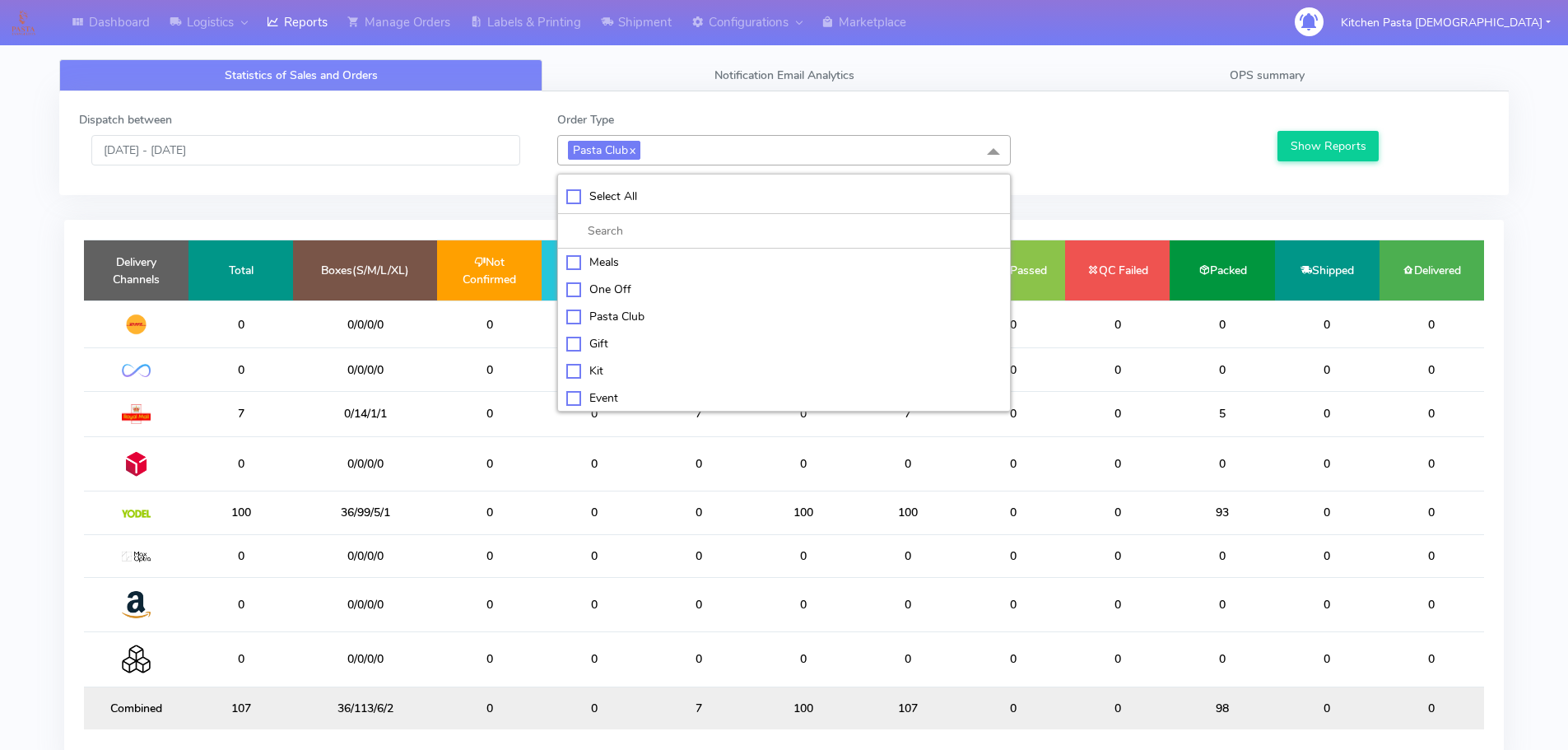
checkbox input "false"
click at [599, 370] on div "Kit" at bounding box center [784, 369] width 435 height 17
click at [1323, 133] on button "Show Reports" at bounding box center [1328, 146] width 101 height 31
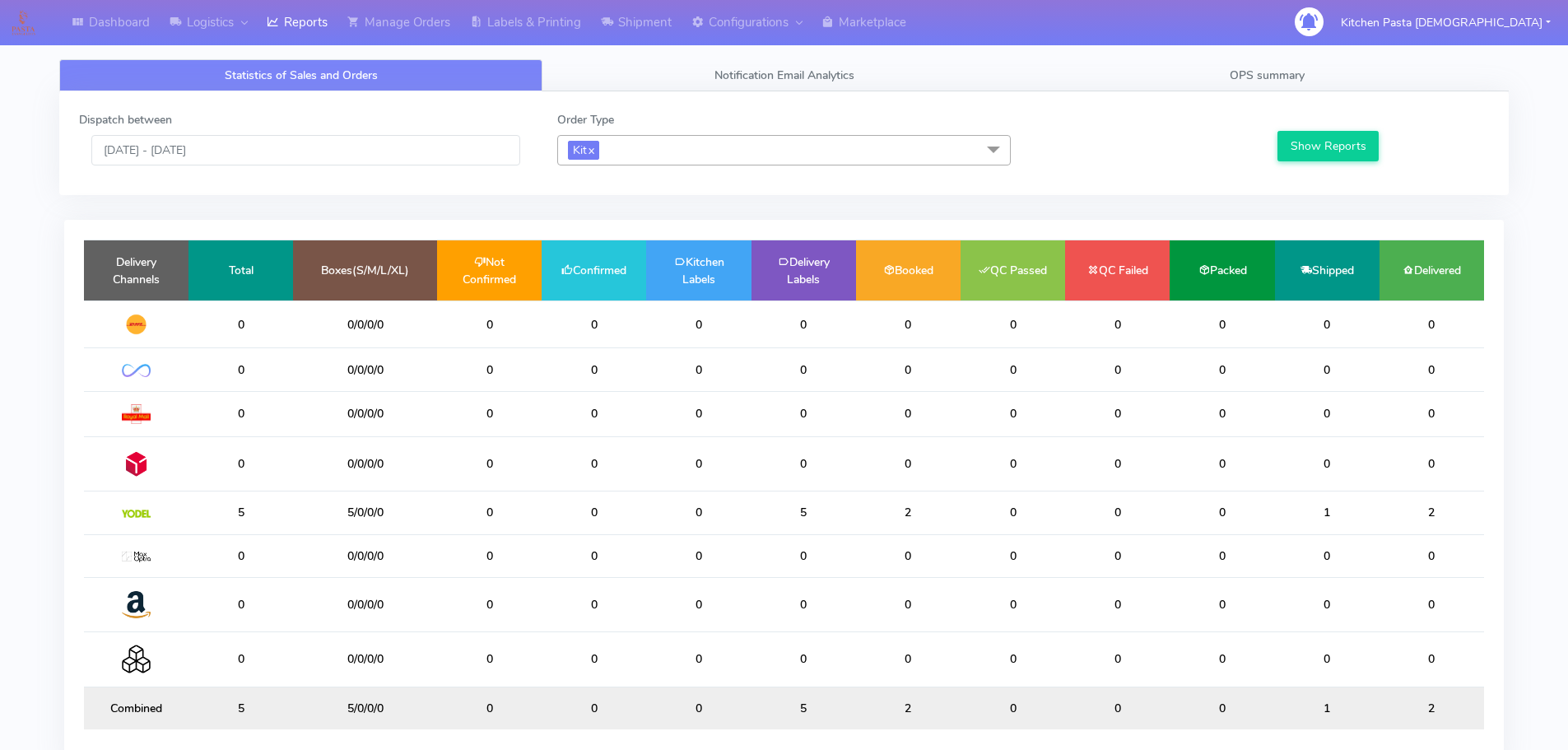
click at [692, 151] on span "Kit x" at bounding box center [784, 150] width 453 height 31
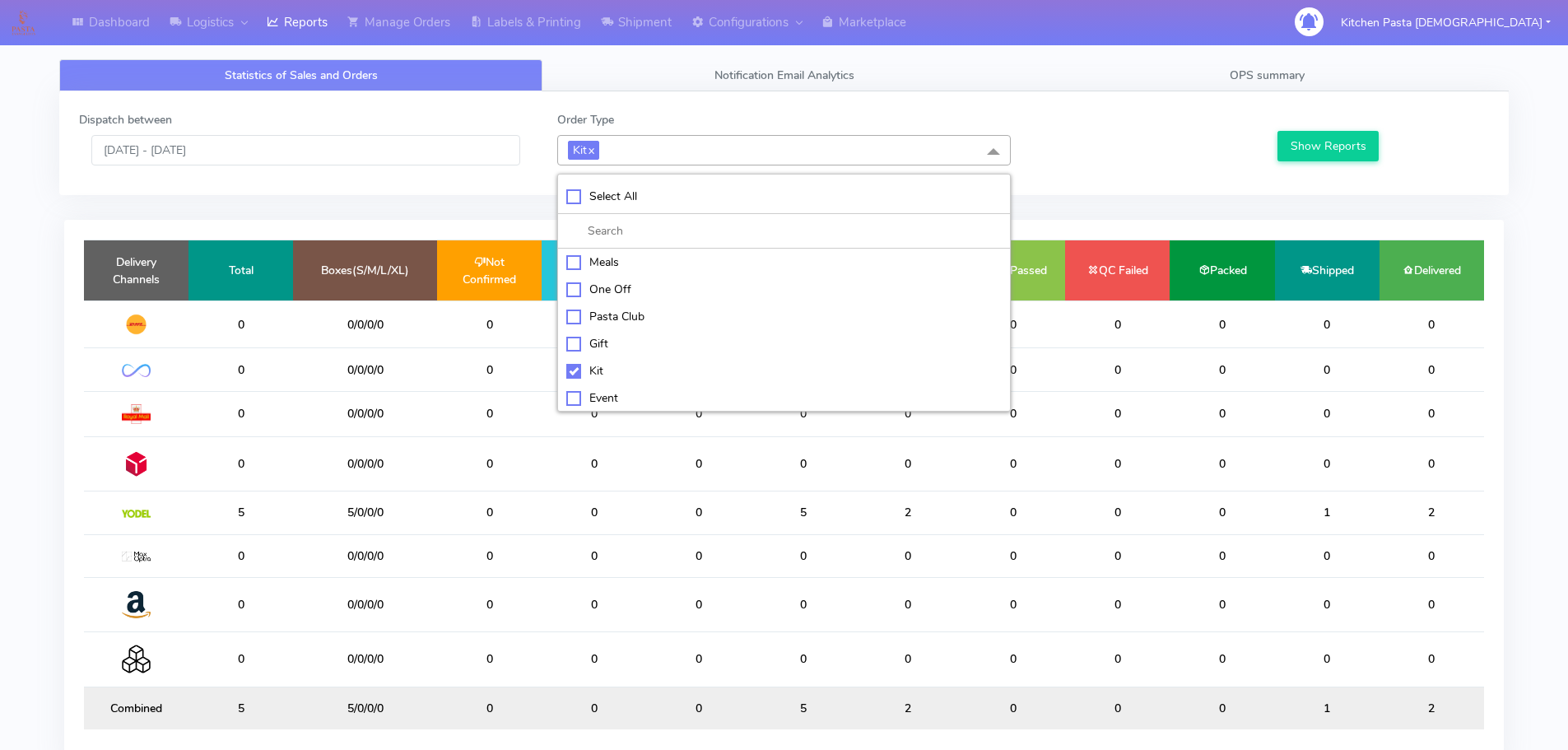
click at [578, 366] on div "Kit" at bounding box center [784, 370] width 435 height 17
checkbox input "false"
click at [604, 400] on div "ATAVI" at bounding box center [784, 395] width 435 height 17
checkbox input "true"
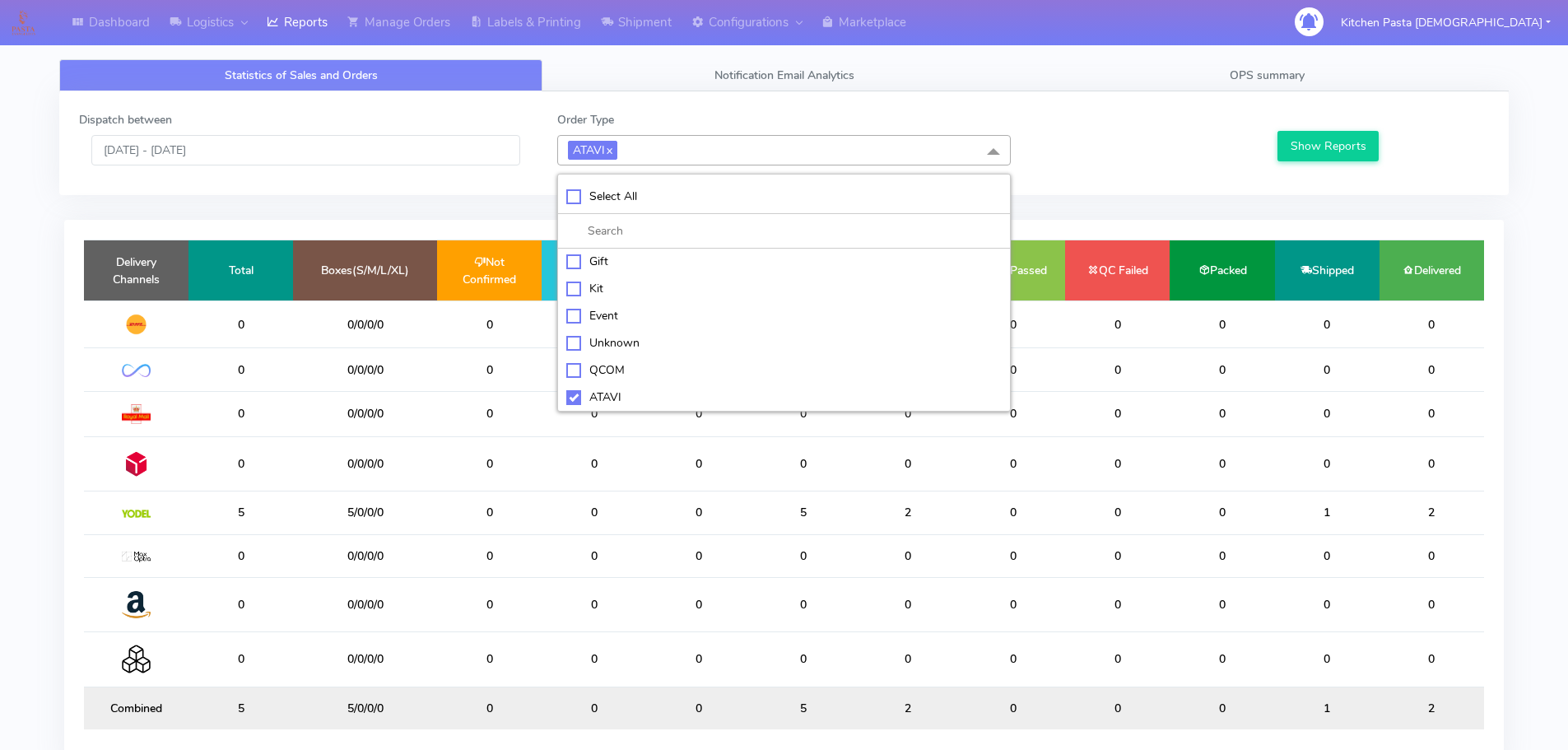
click at [1330, 120] on div "Show Reports" at bounding box center [1381, 138] width 238 height 54
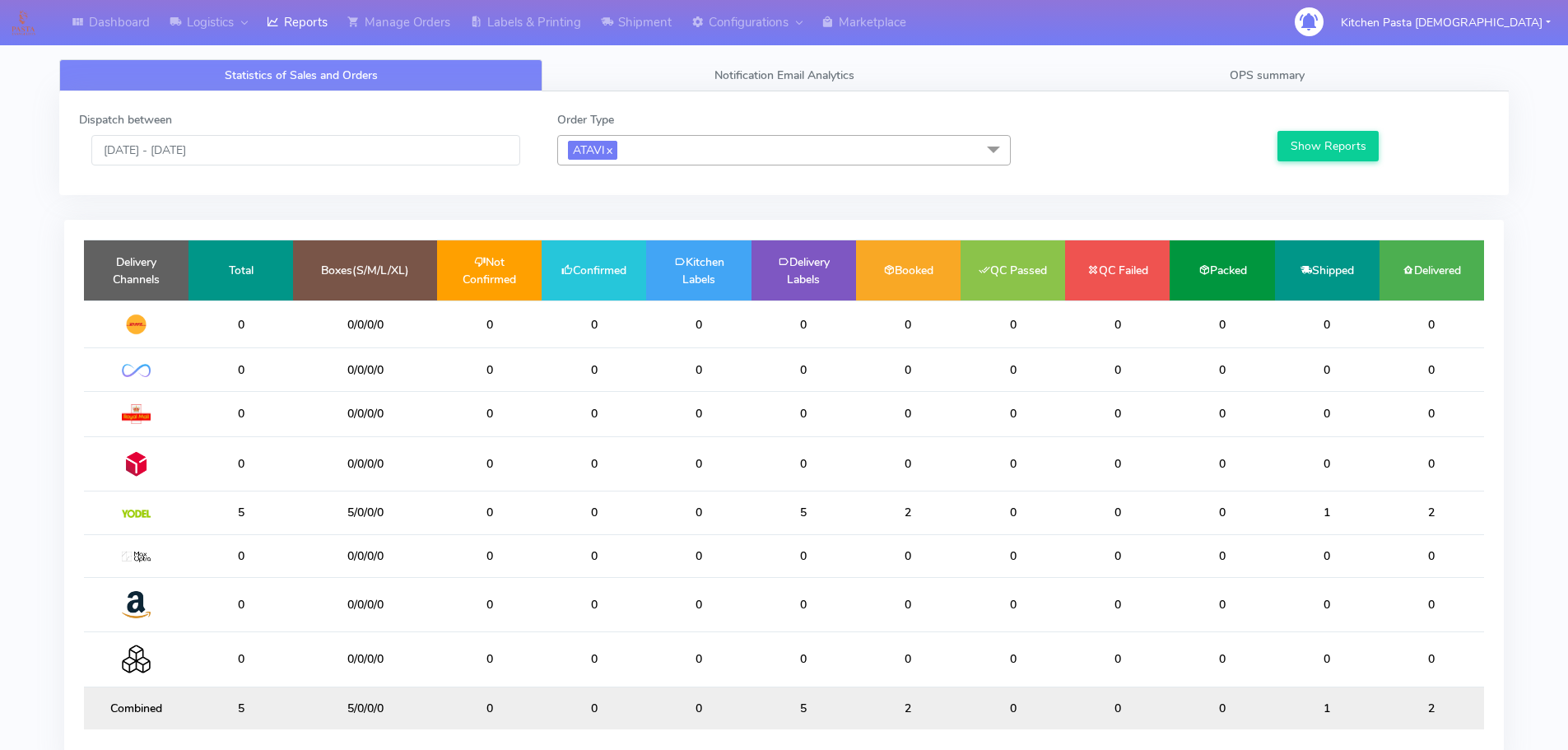
click at [1330, 129] on div "Show Reports" at bounding box center [1381, 138] width 238 height 54
click at [1312, 145] on button "Show Reports" at bounding box center [1328, 146] width 101 height 31
click at [608, 154] on link "x" at bounding box center [609, 149] width 7 height 17
click at [1190, 66] on link "OPS summary" at bounding box center [1267, 76] width 483 height 33
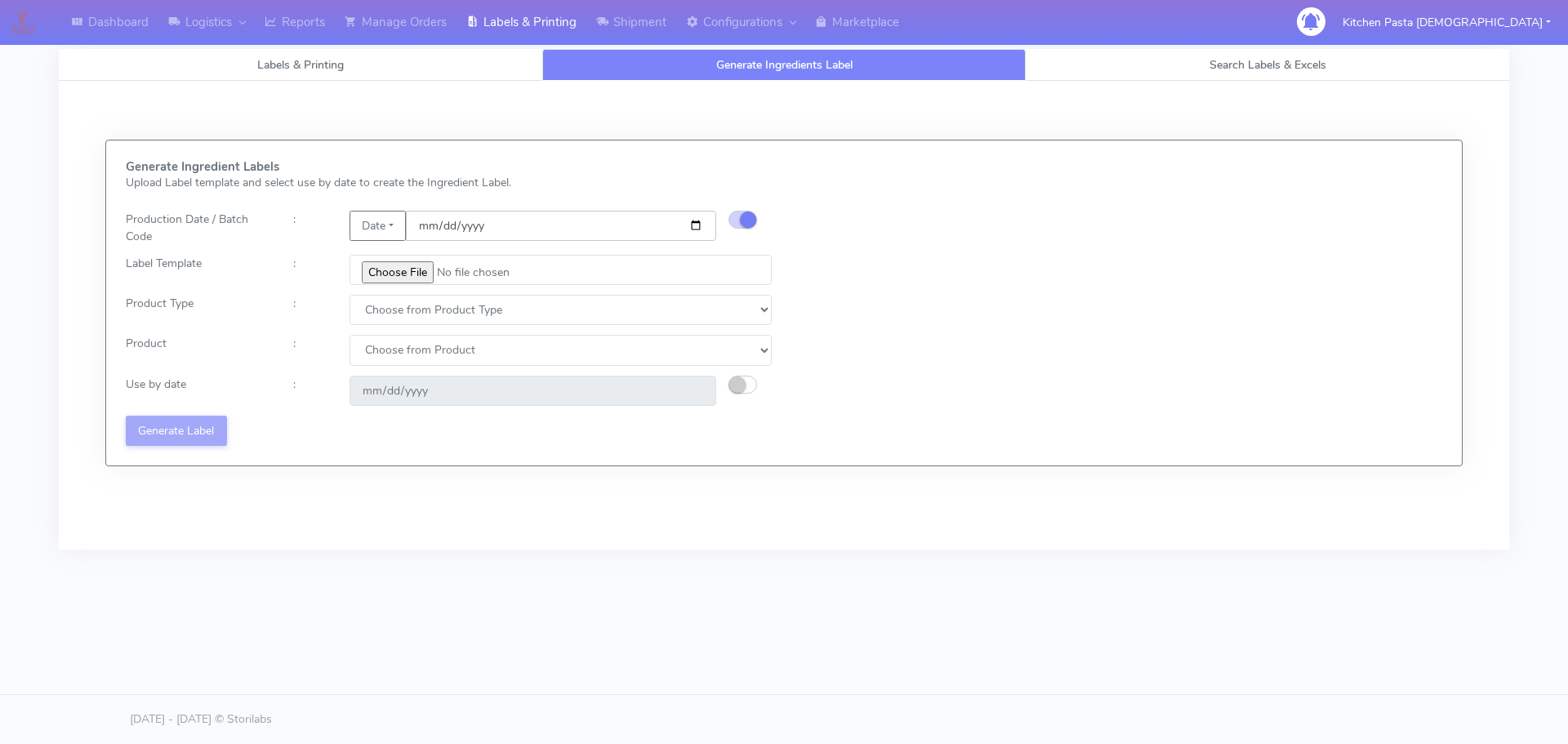
click at [694, 221] on input "date" at bounding box center [561, 226] width 310 height 30
type input "[DATE]"
click at [425, 269] on input "file" at bounding box center [560, 270] width 422 height 30
type input "C:\fakepath\Pasta Evangelists Carbonara Spaghetti dinner kit for 2 v4.jpg"
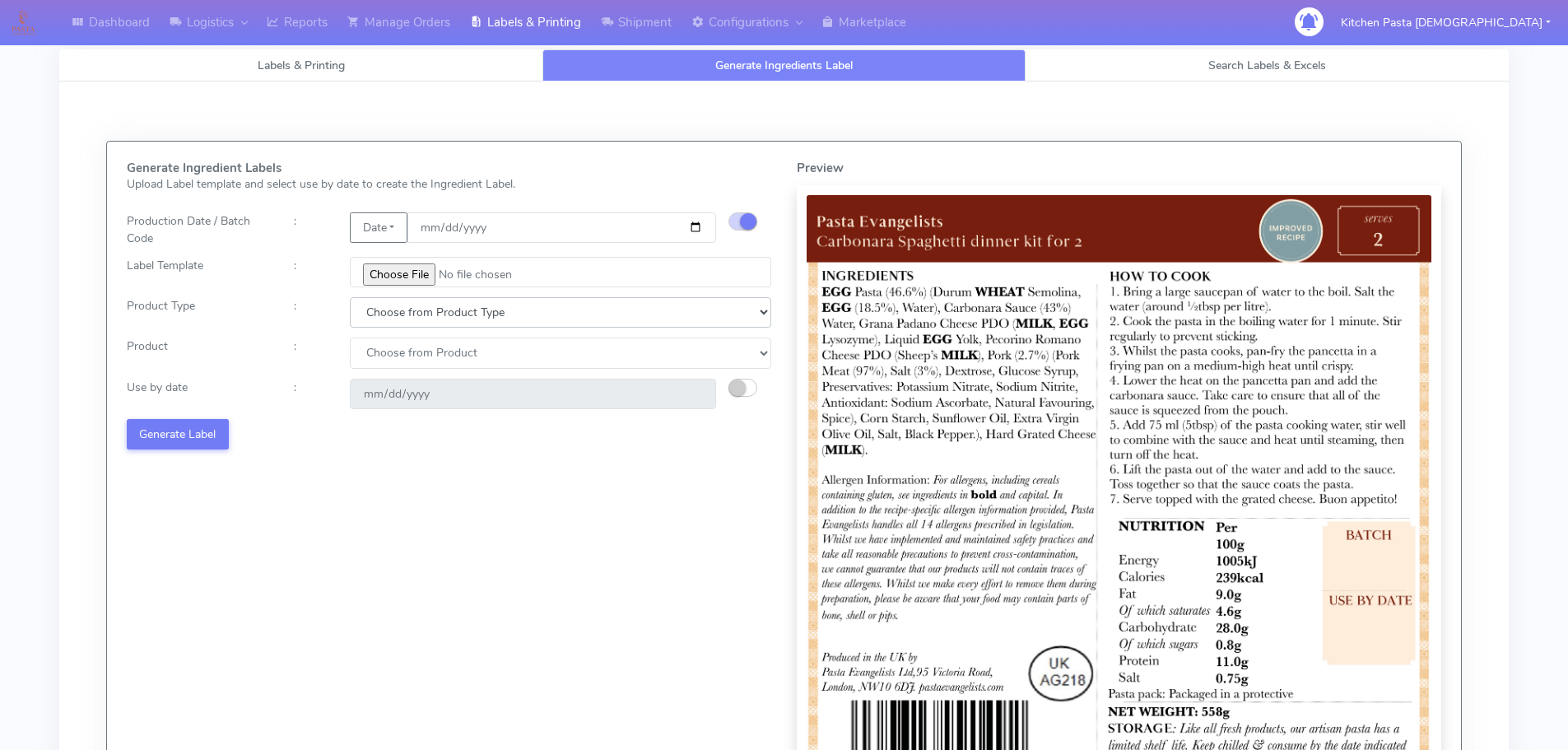
click at [406, 323] on select "Choose from Product Type ECOM ERETAIL CIRCULAR CIRC_DESERTS LASAGNE" at bounding box center [560, 313] width 422 height 31
select select "1"
click at [350, 297] on select "Choose from Product Type ECOM ERETAIL CIRCULAR CIRC_DESERTS LASAGNE" at bounding box center [560, 313] width 422 height 31
select select
click at [399, 358] on select "Choose from Product PLAIN PASTA FILLED PASTA BUTTER (INTERNAL PRODUCTION) BUTTE…" at bounding box center [560, 353] width 422 height 31
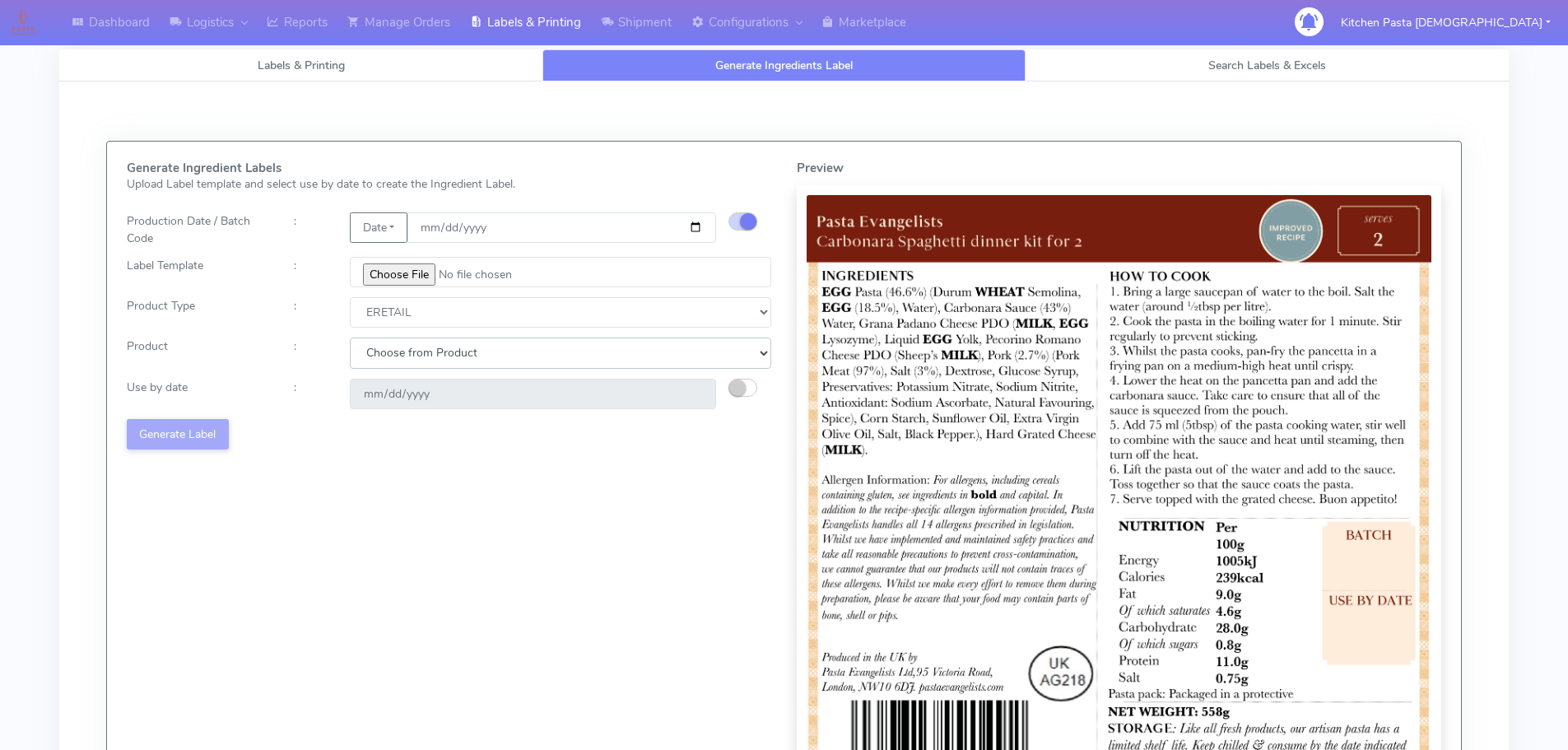
select select "0"
click at [350, 338] on select "Choose from Product PLAIN PASTA FILLED PASTA BUTTER (INTERNAL PRODUCTION) BUTTE…" at bounding box center [560, 353] width 422 height 31
click at [738, 387] on small "button" at bounding box center [737, 388] width 16 height 16
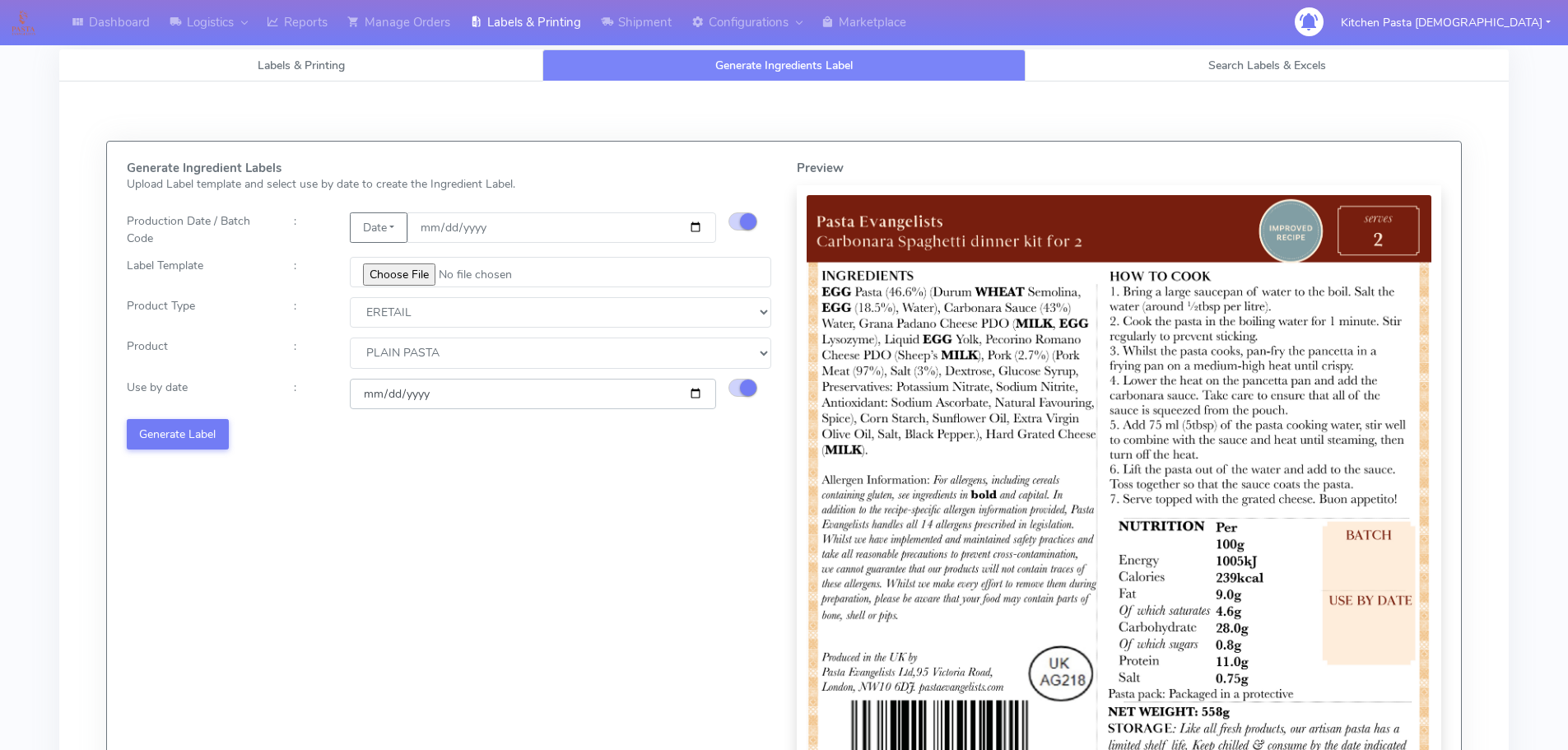
click at [699, 392] on input "[DATE]" at bounding box center [533, 394] width 367 height 31
type input "[DATE]"
click at [192, 432] on button "Generate Label" at bounding box center [177, 435] width 102 height 31
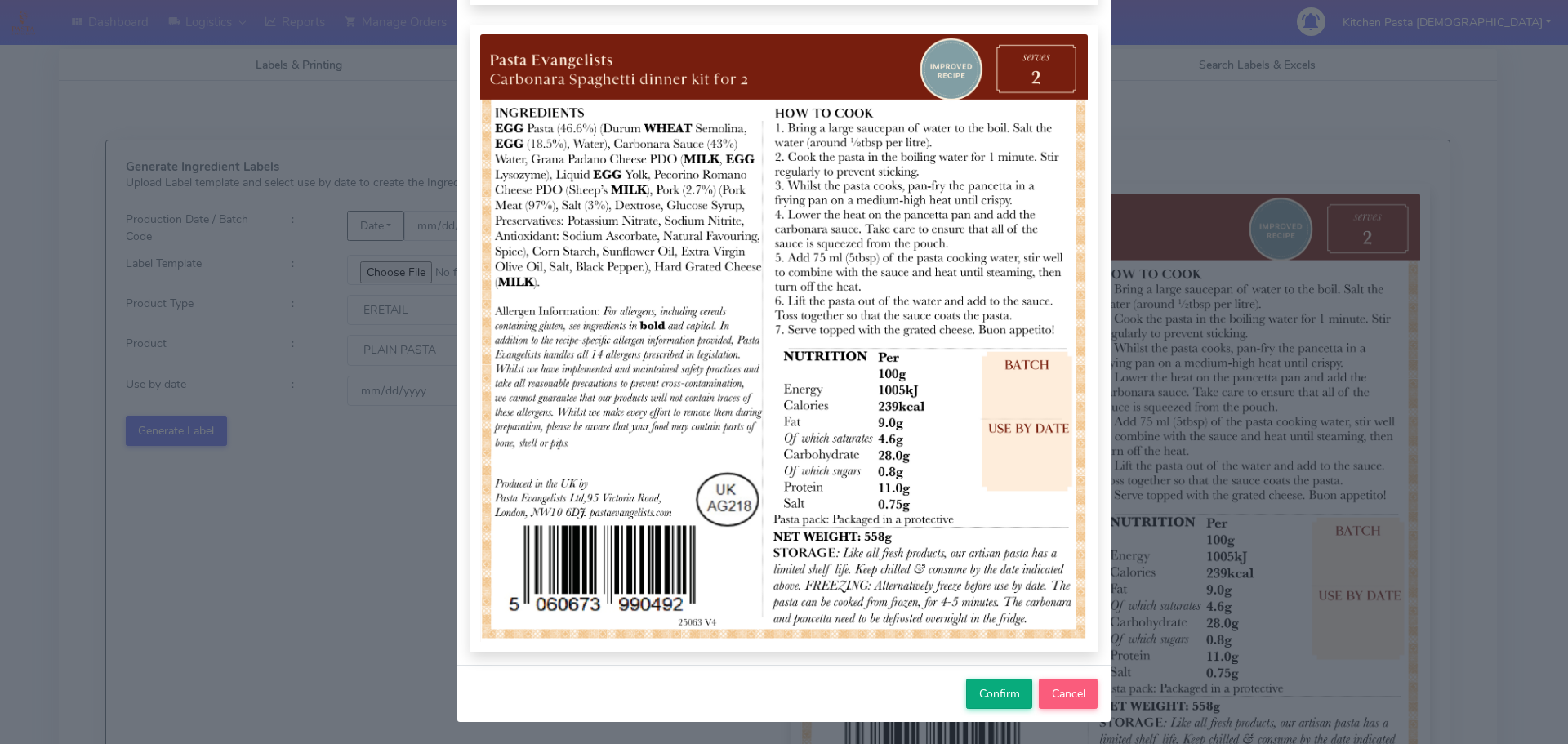
scroll to position [169, 0]
click at [986, 689] on span "Confirm" at bounding box center [1000, 693] width 41 height 15
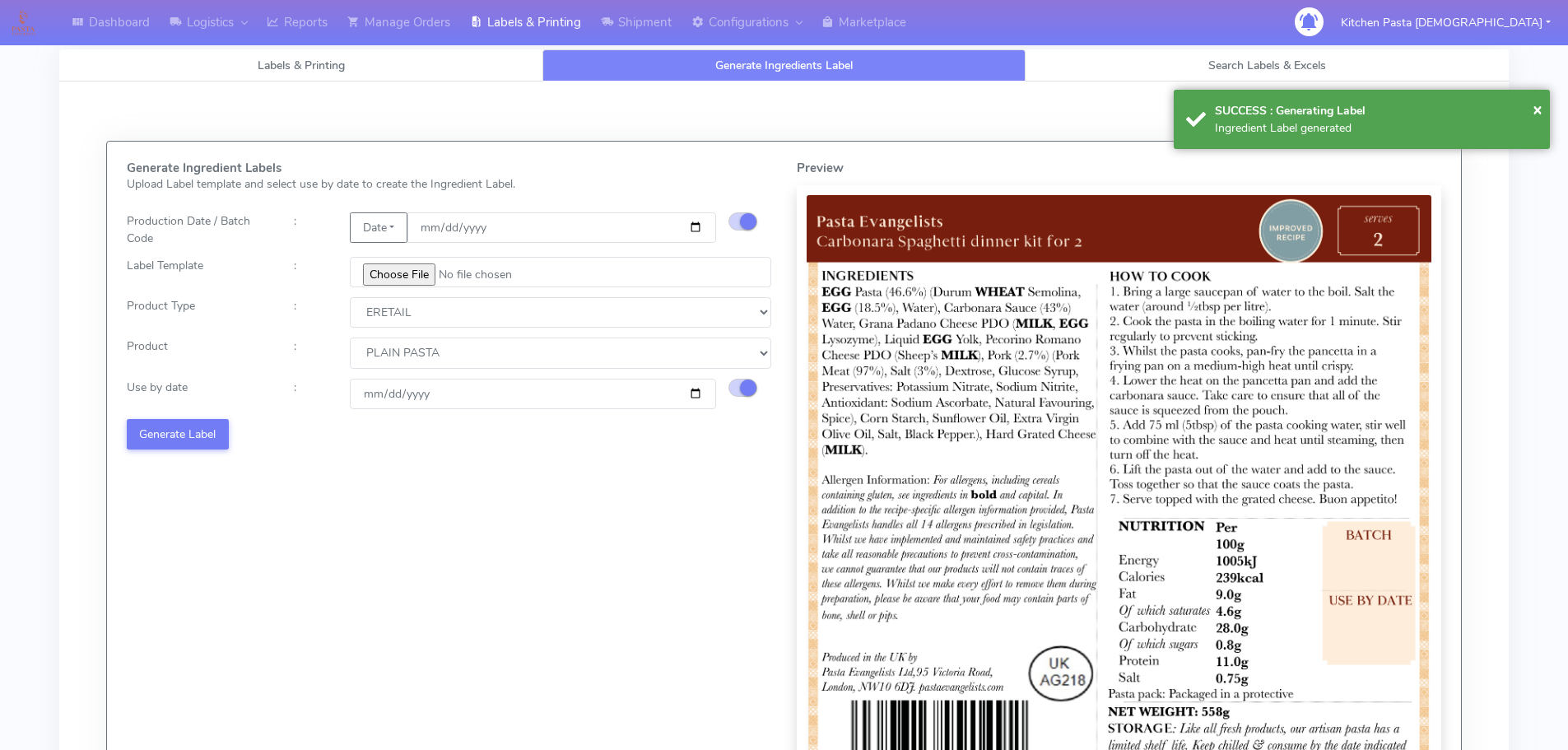
select select
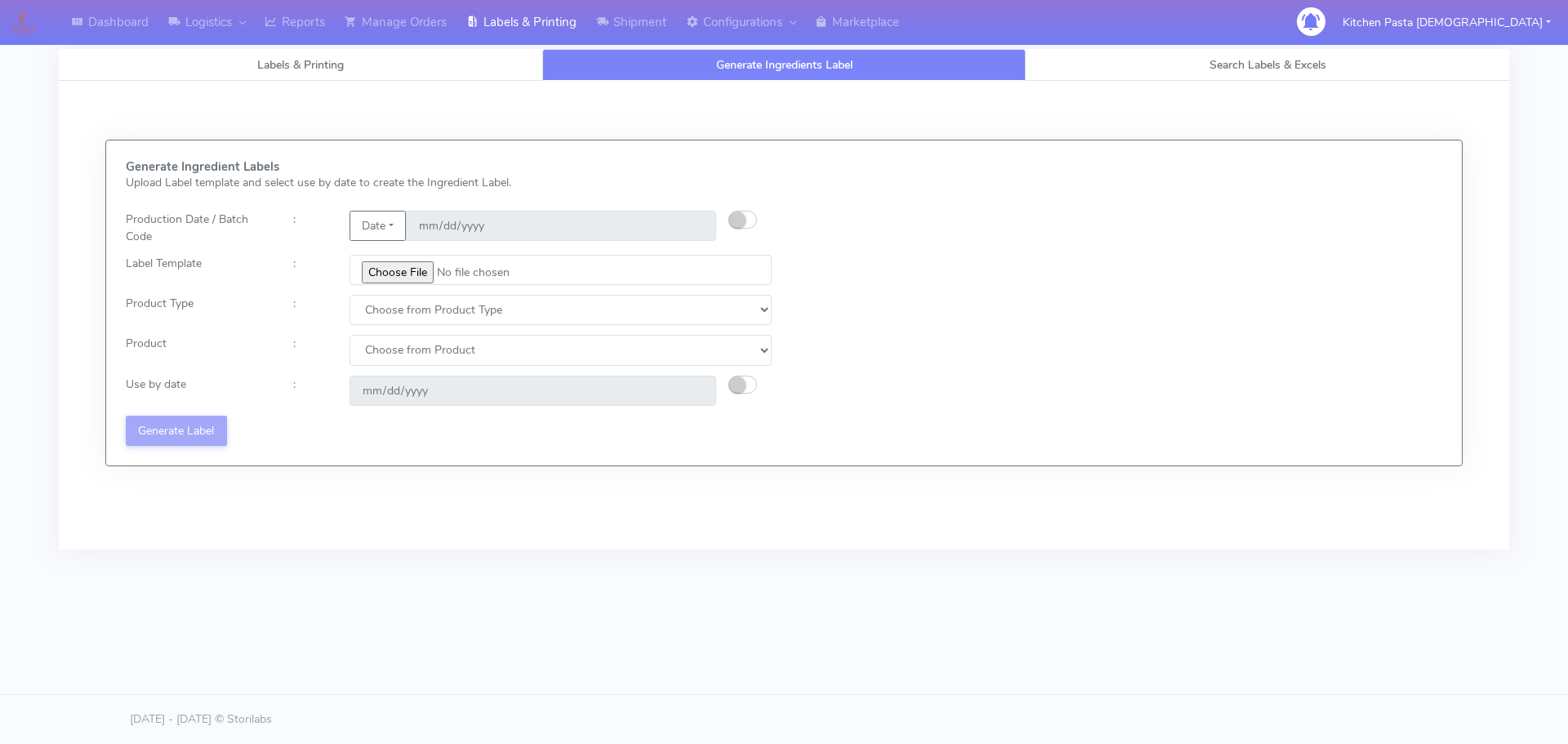
drag, startPoint x: 1147, startPoint y: 212, endPoint x: 1197, endPoint y: 180, distance: 59.4
click at [1147, 212] on div "Generate Ingredient Labels Upload Label template and select use by date to crea…" at bounding box center [784, 303] width 1340 height 286
